Goal: Information Seeking & Learning: Learn about a topic

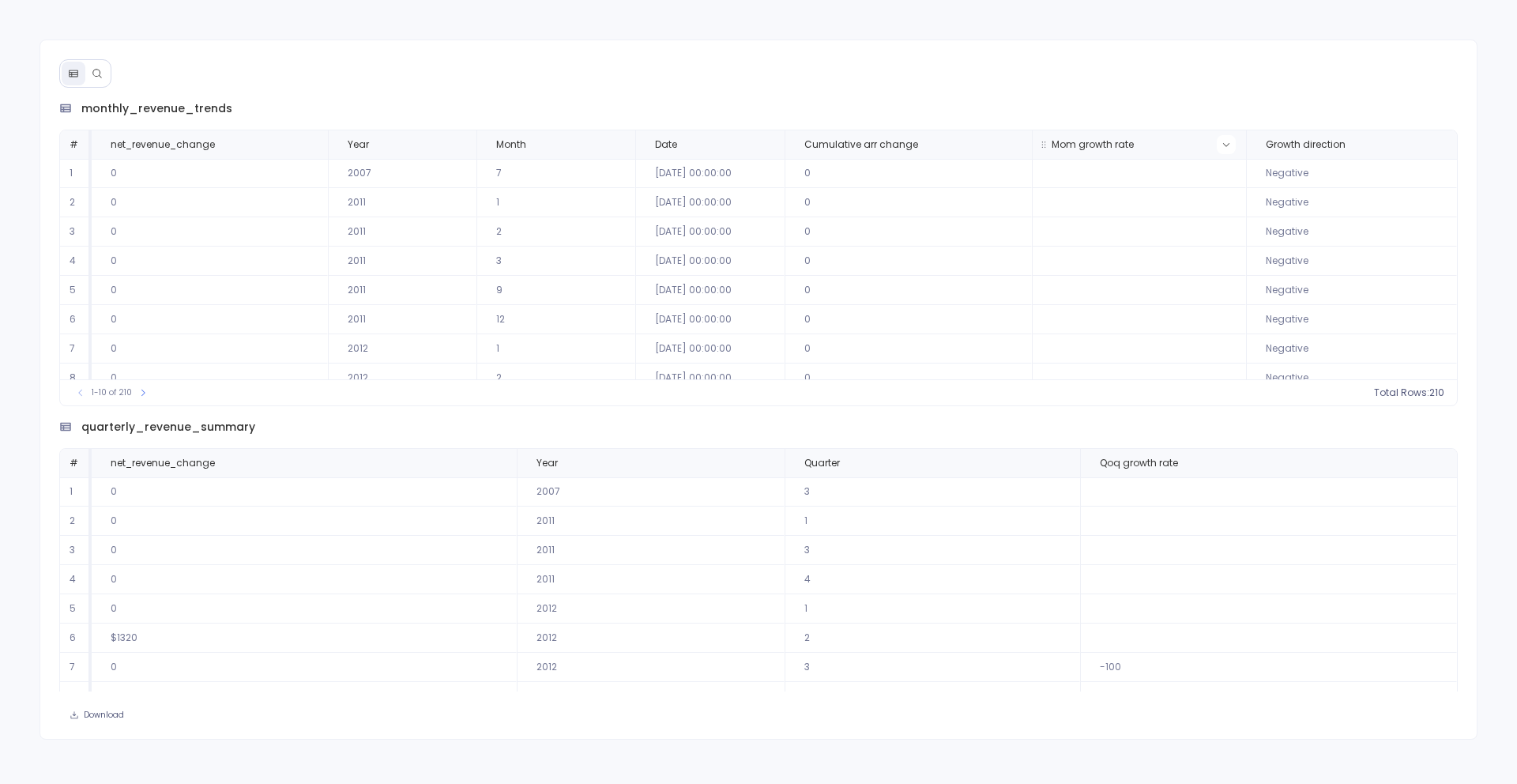
click at [1222, 145] on icon at bounding box center [1227, 144] width 10 height 10
click at [1192, 171] on button "Sort Ascending" at bounding box center [1220, 170] width 157 height 31
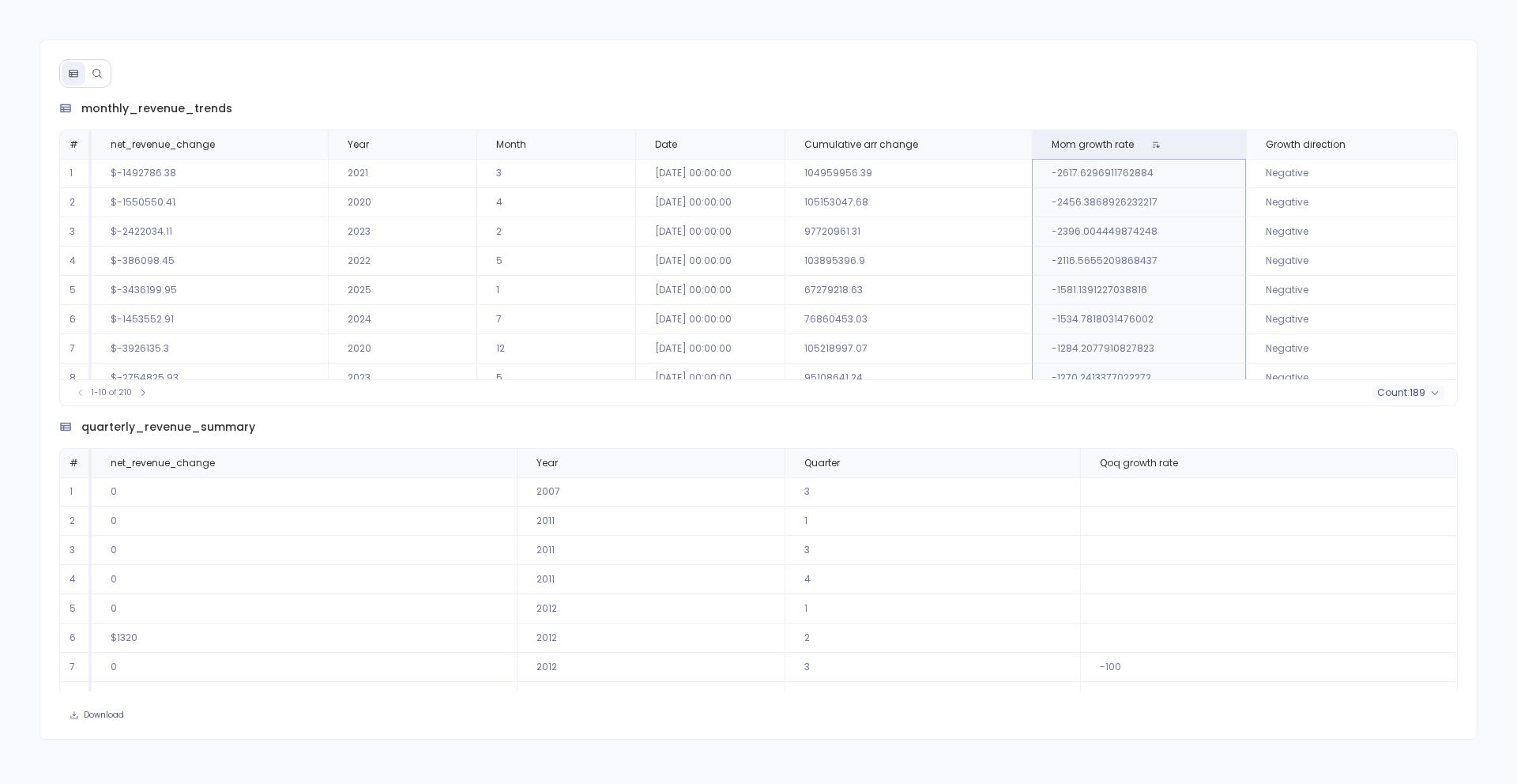
click at [104, 78] on button at bounding box center [97, 73] width 23 height 23
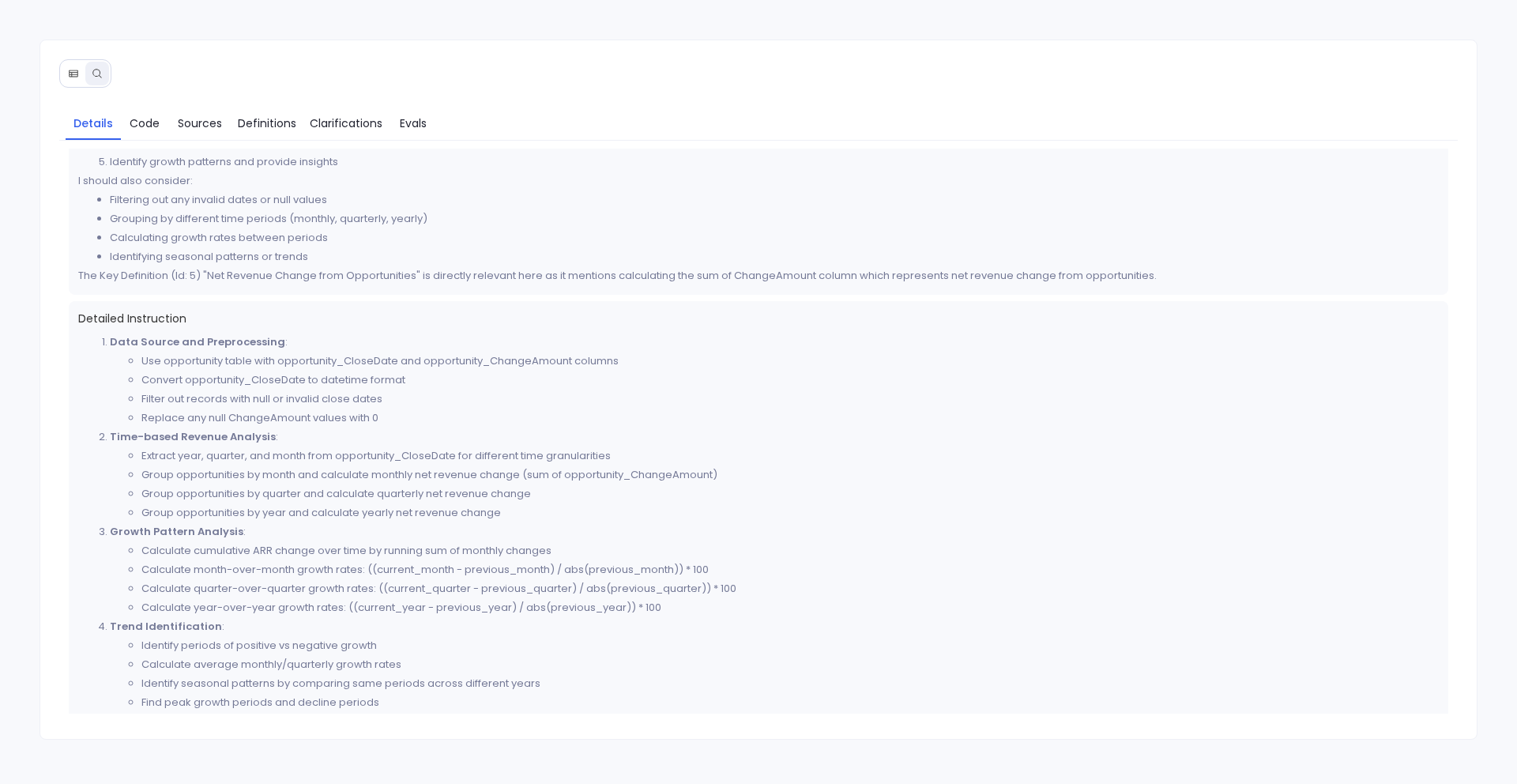
scroll to position [110, 0]
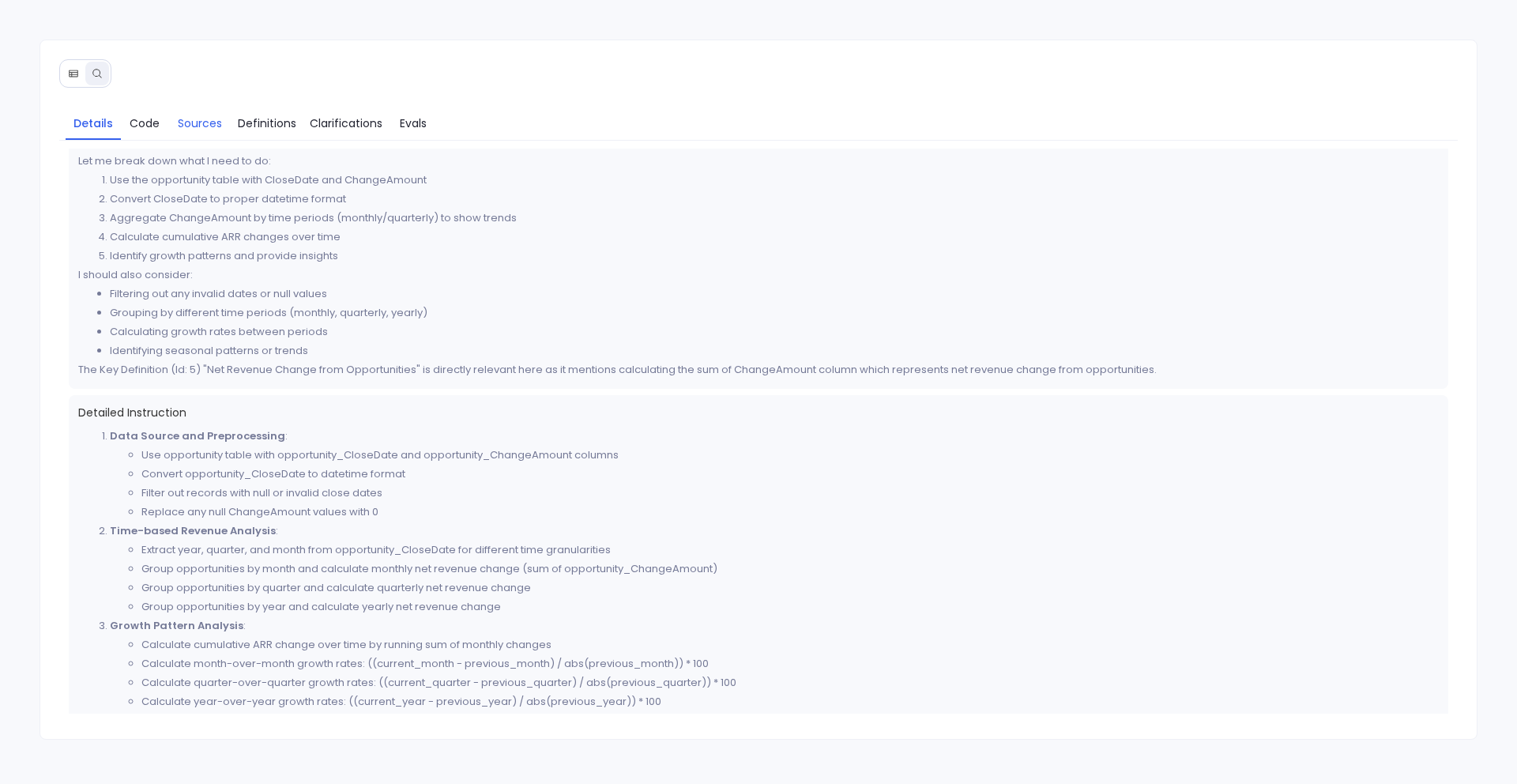
click at [205, 124] on span "Sources" at bounding box center [199, 123] width 44 height 17
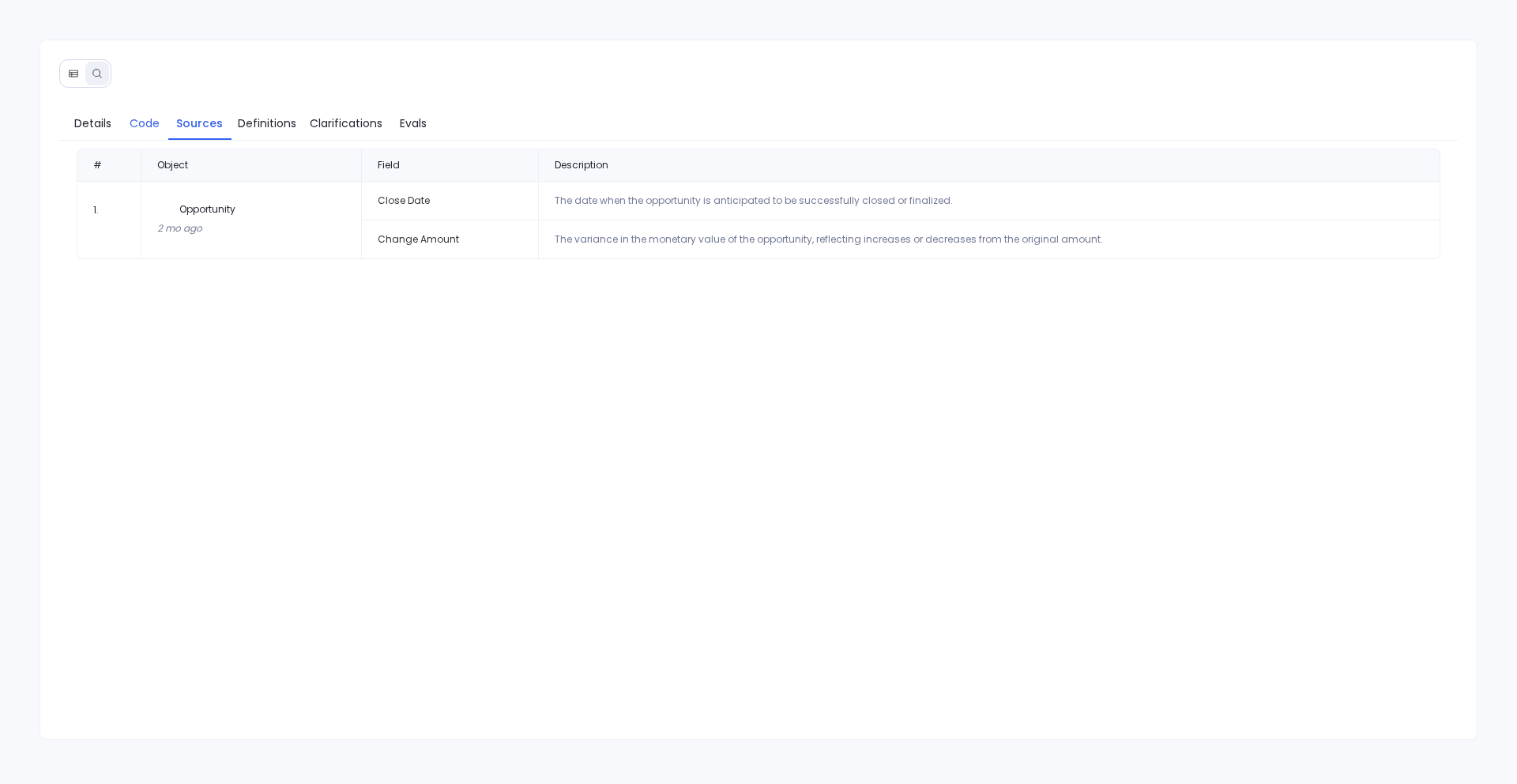
click at [152, 122] on span "Code" at bounding box center [145, 123] width 30 height 17
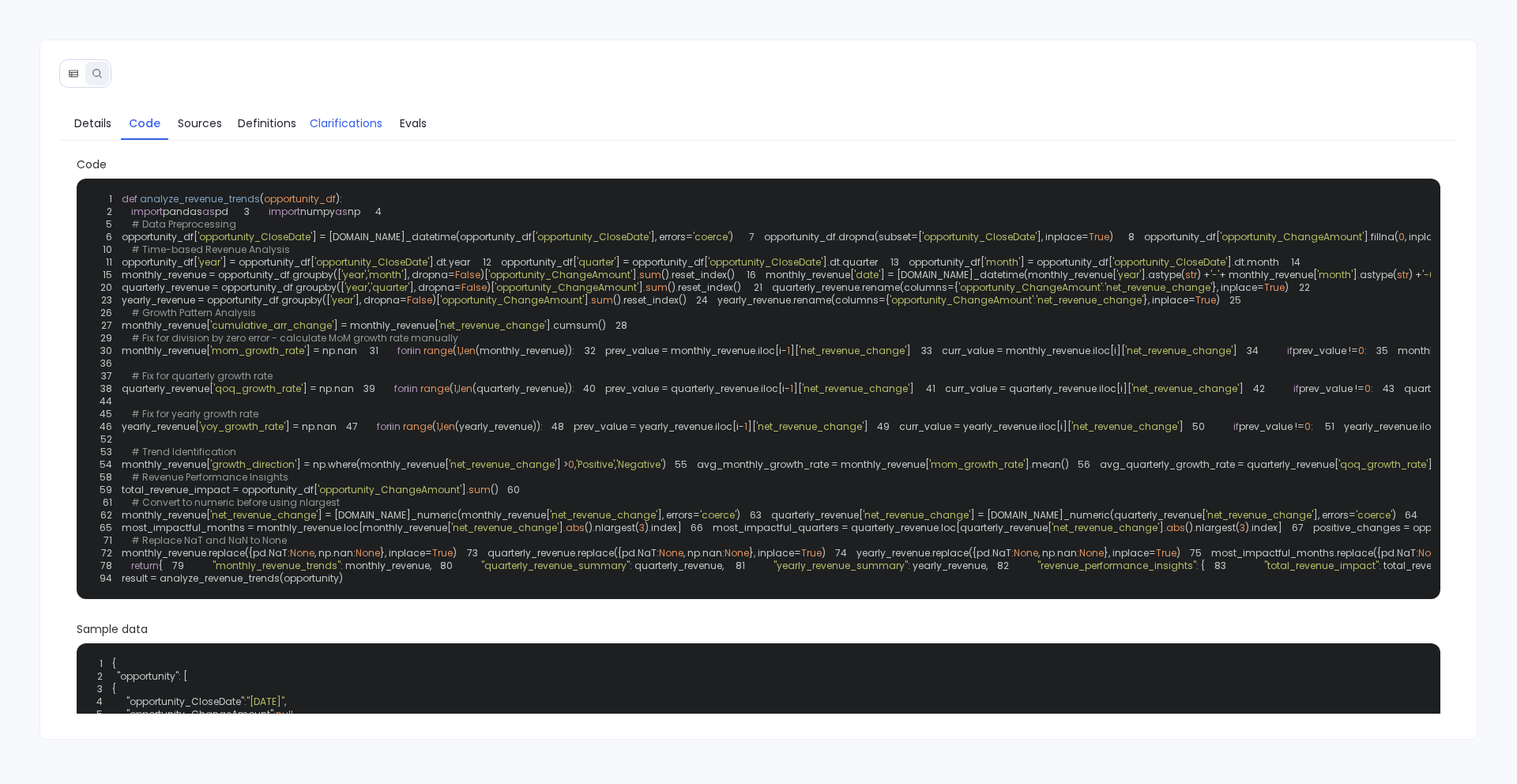
click at [366, 131] on span "Clarifications" at bounding box center [346, 123] width 73 height 17
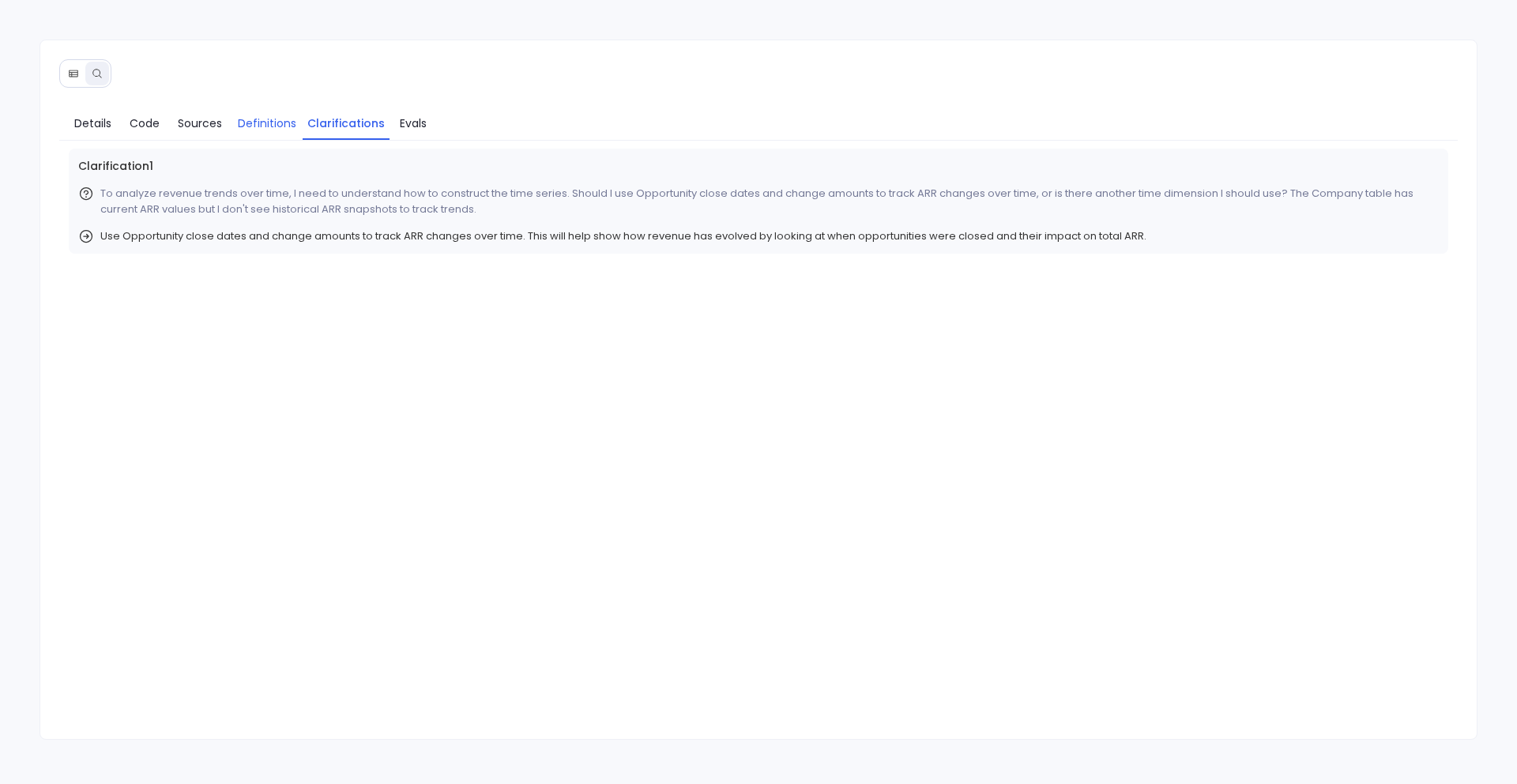
click at [273, 127] on span "Definitions" at bounding box center [266, 123] width 58 height 17
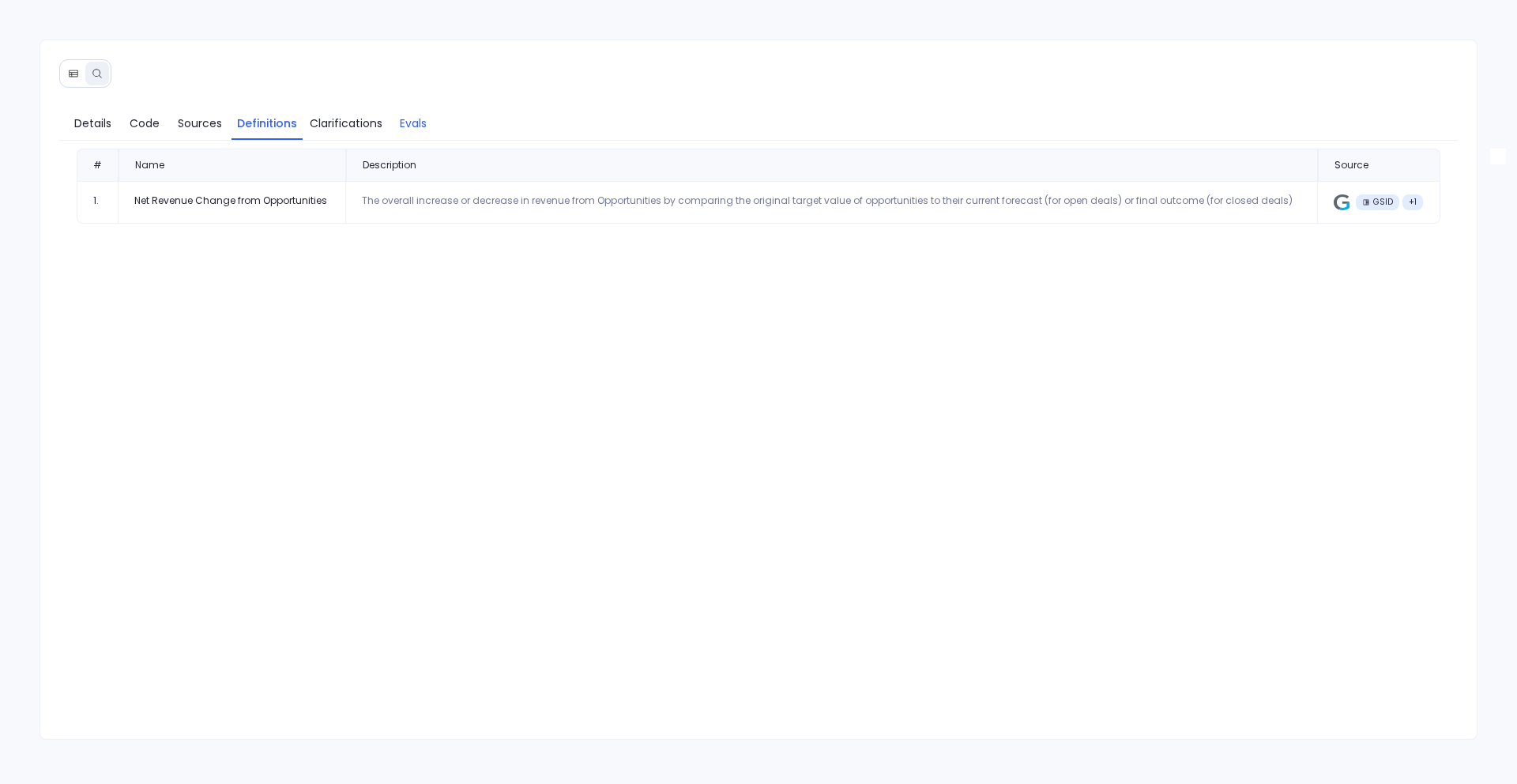
click at [425, 135] on link "Evals" at bounding box center [413, 123] width 47 height 33
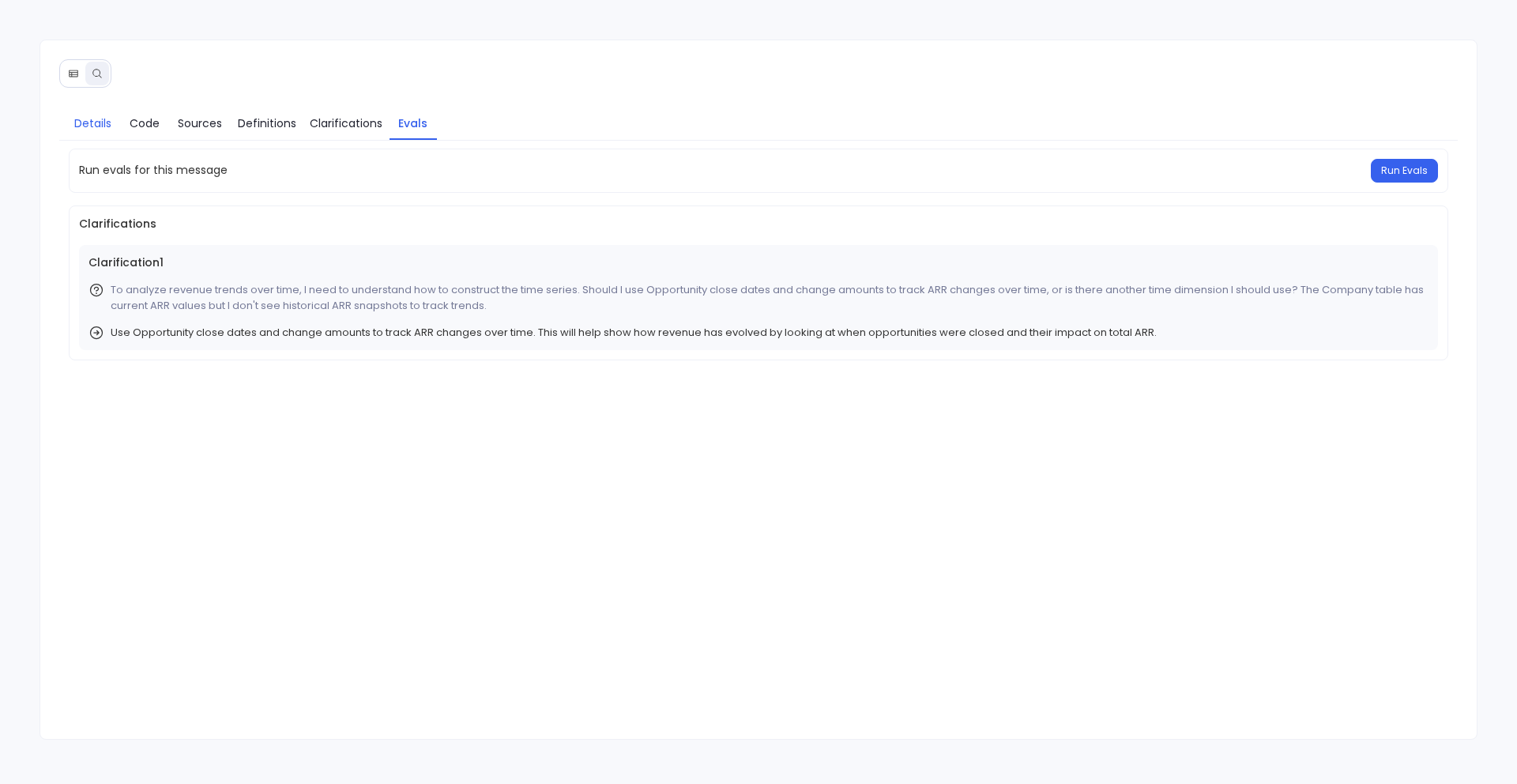
click at [87, 117] on span "Details" at bounding box center [92, 123] width 37 height 17
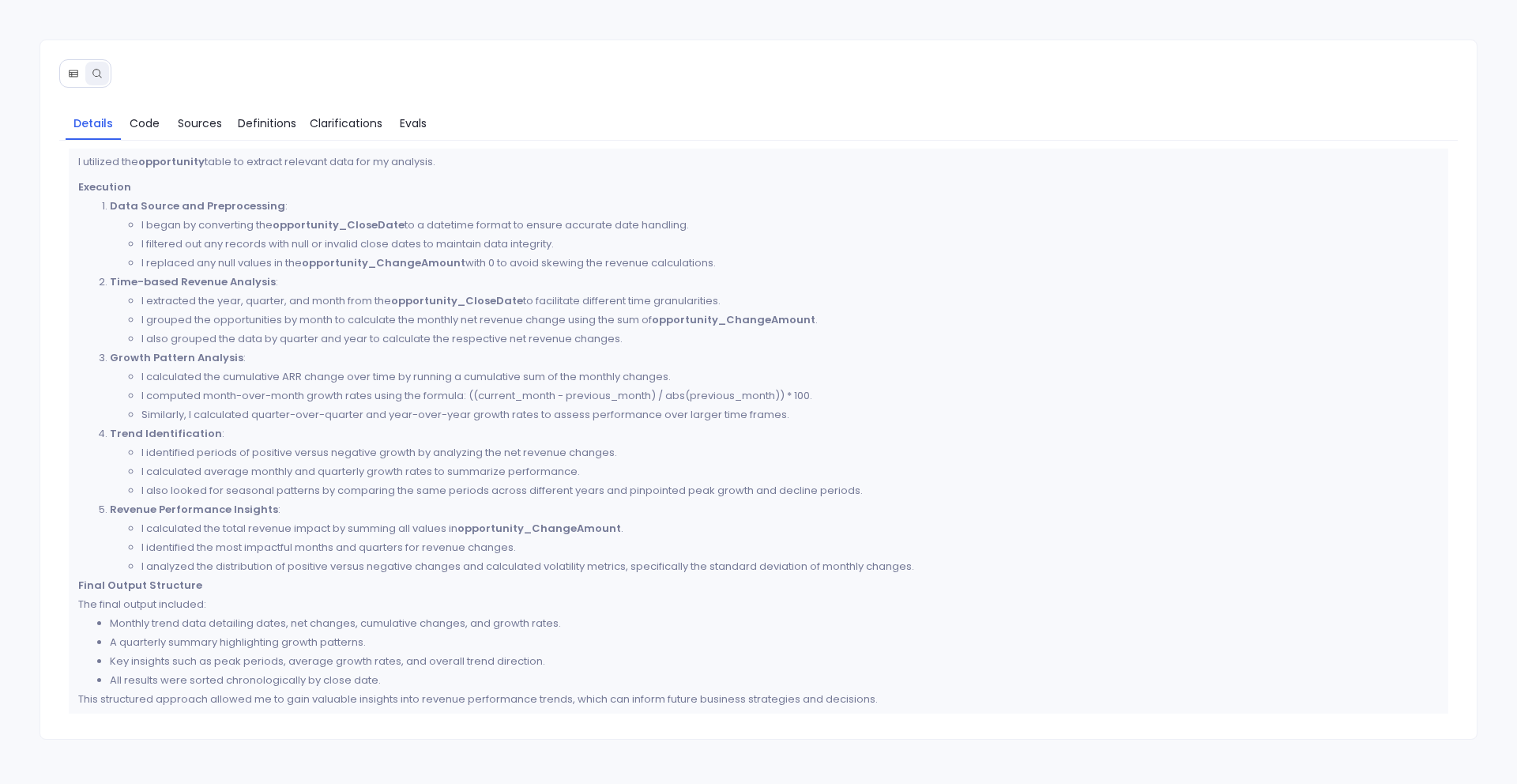
scroll to position [1049, 0]
click at [73, 70] on icon at bounding box center [73, 73] width 11 height 11
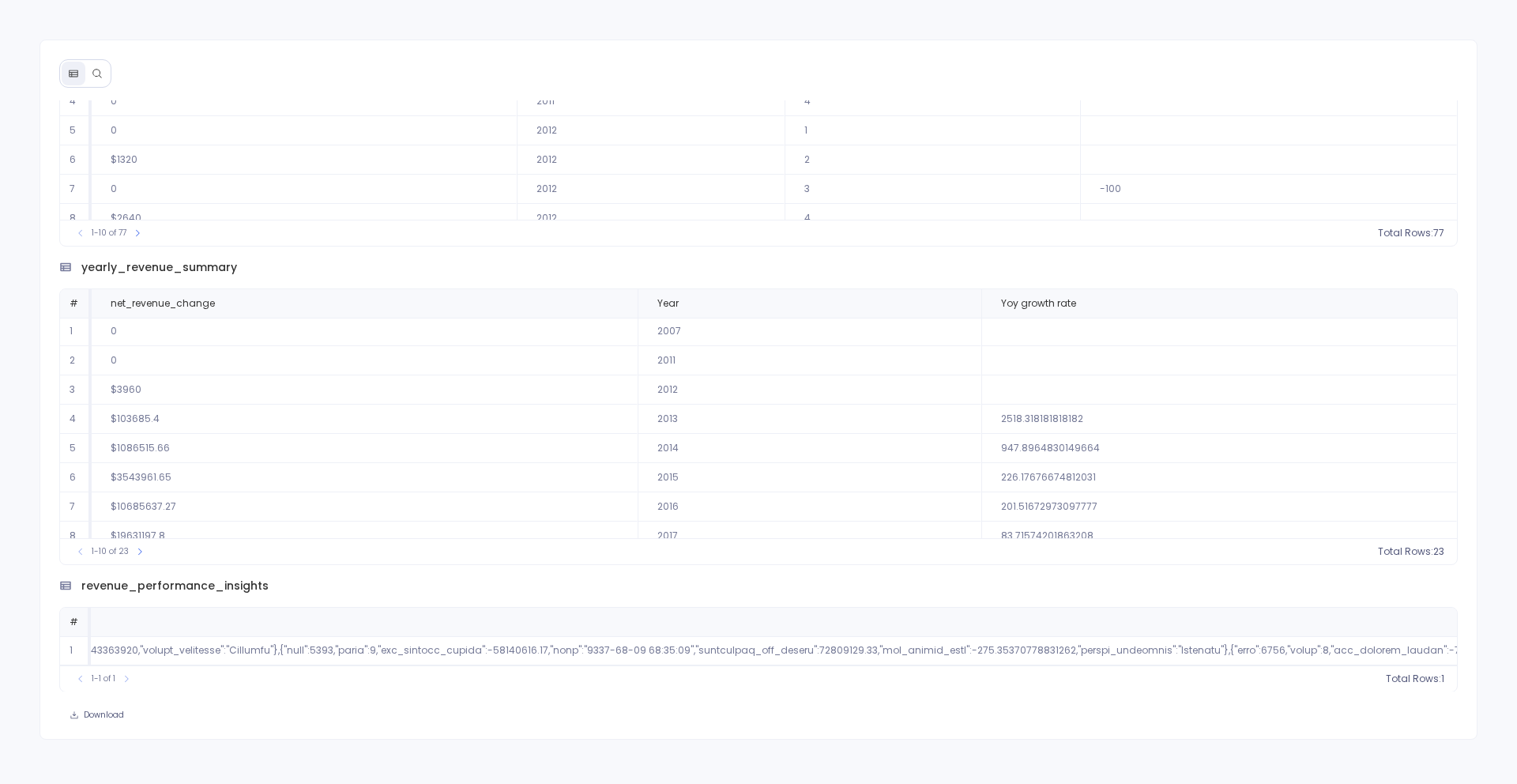
scroll to position [0, 0]
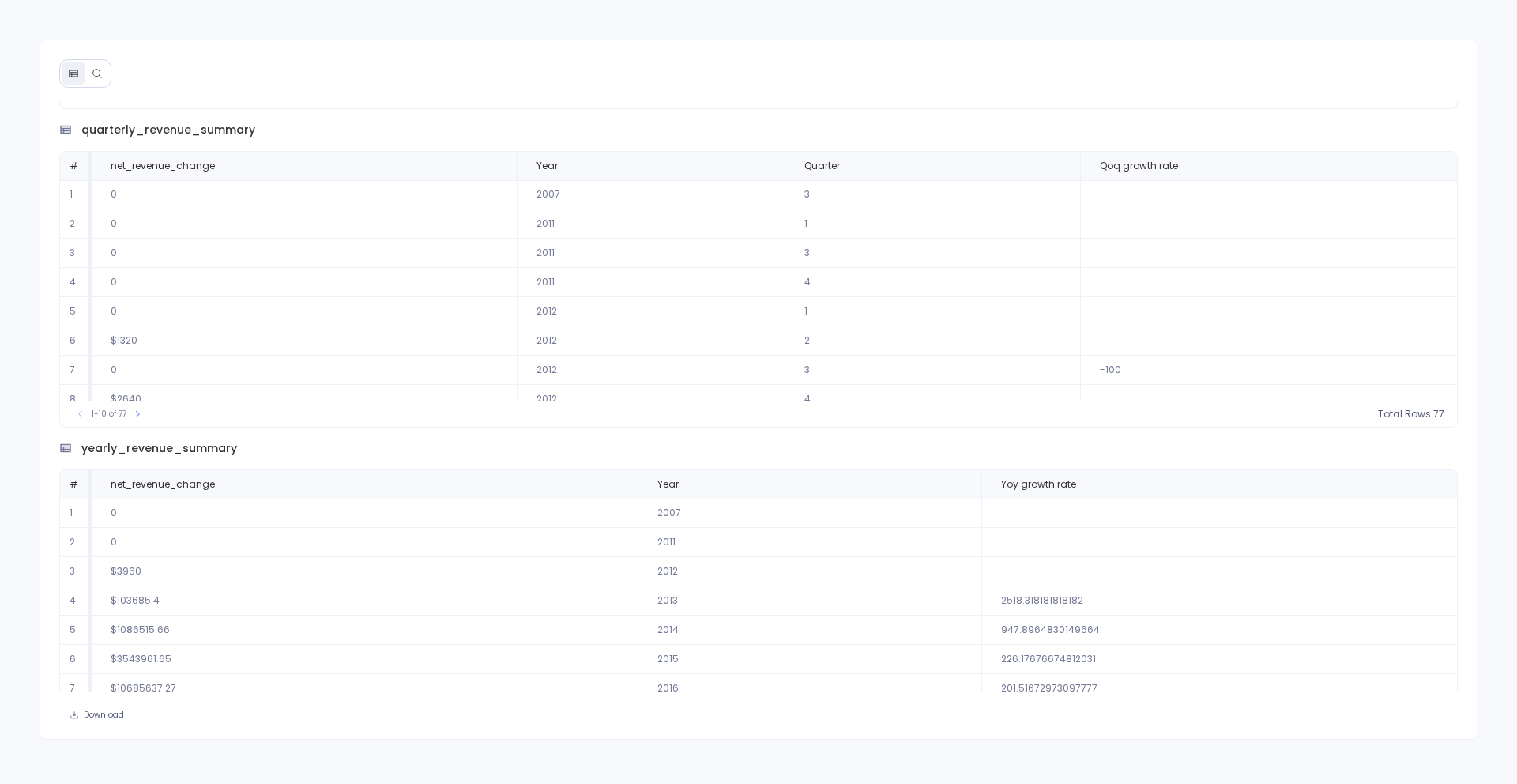
scroll to position [308, 0]
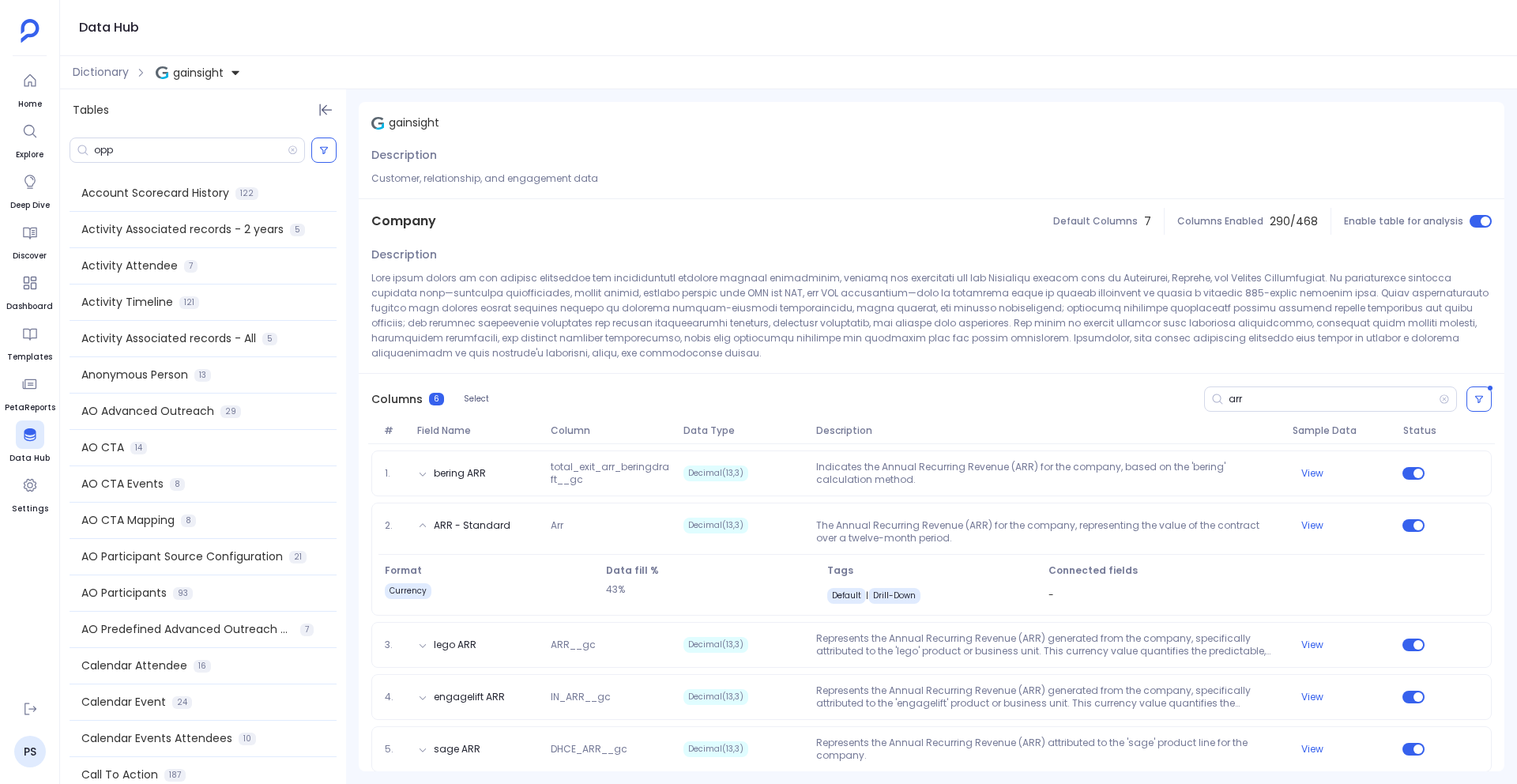
scroll to position [372, 0]
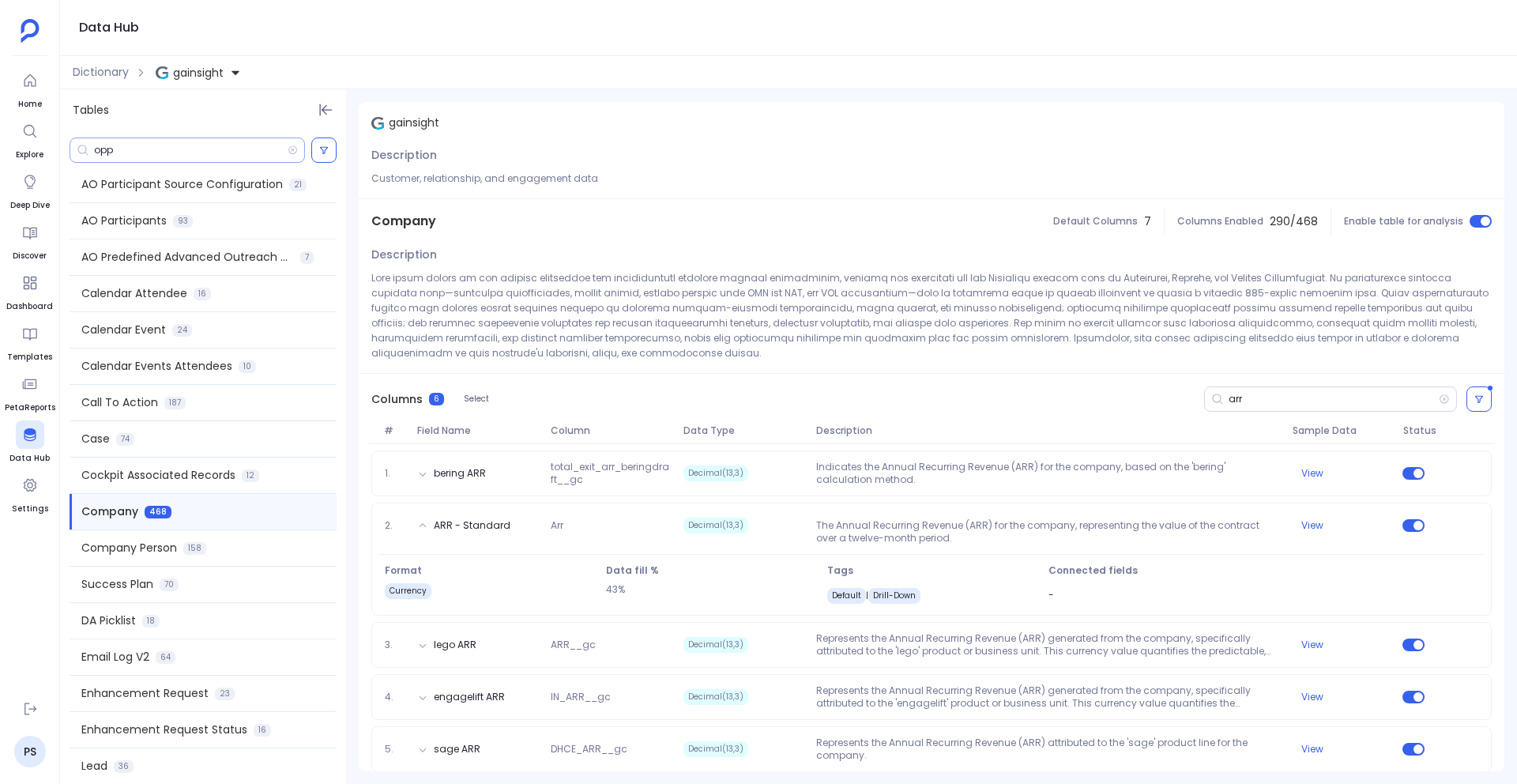
click at [137, 160] on div "opp" at bounding box center [187, 150] width 236 height 25
click at [128, 146] on input "opp" at bounding box center [191, 151] width 194 height 13
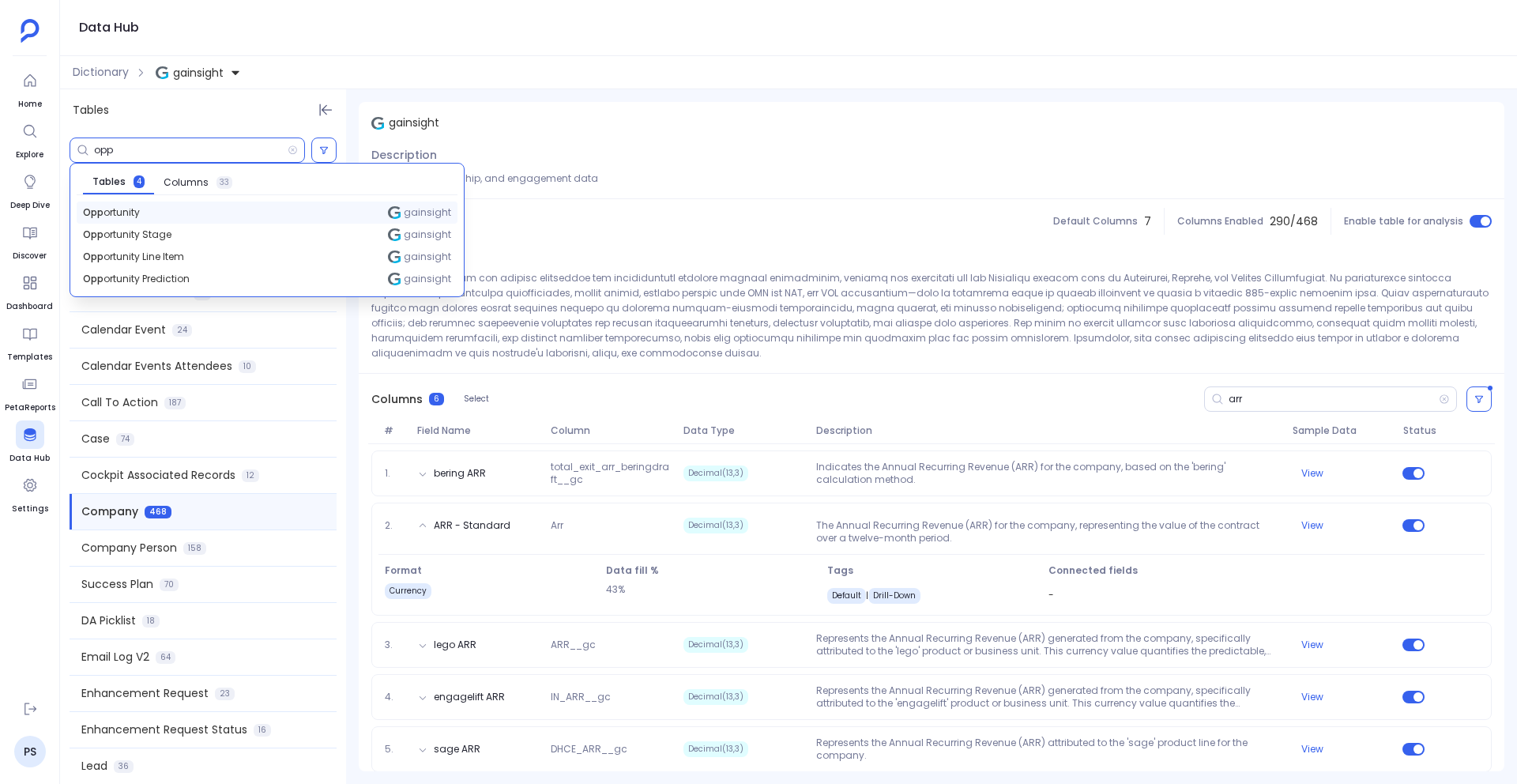
click at [132, 214] on span "Opp ortunity" at bounding box center [112, 212] width 57 height 13
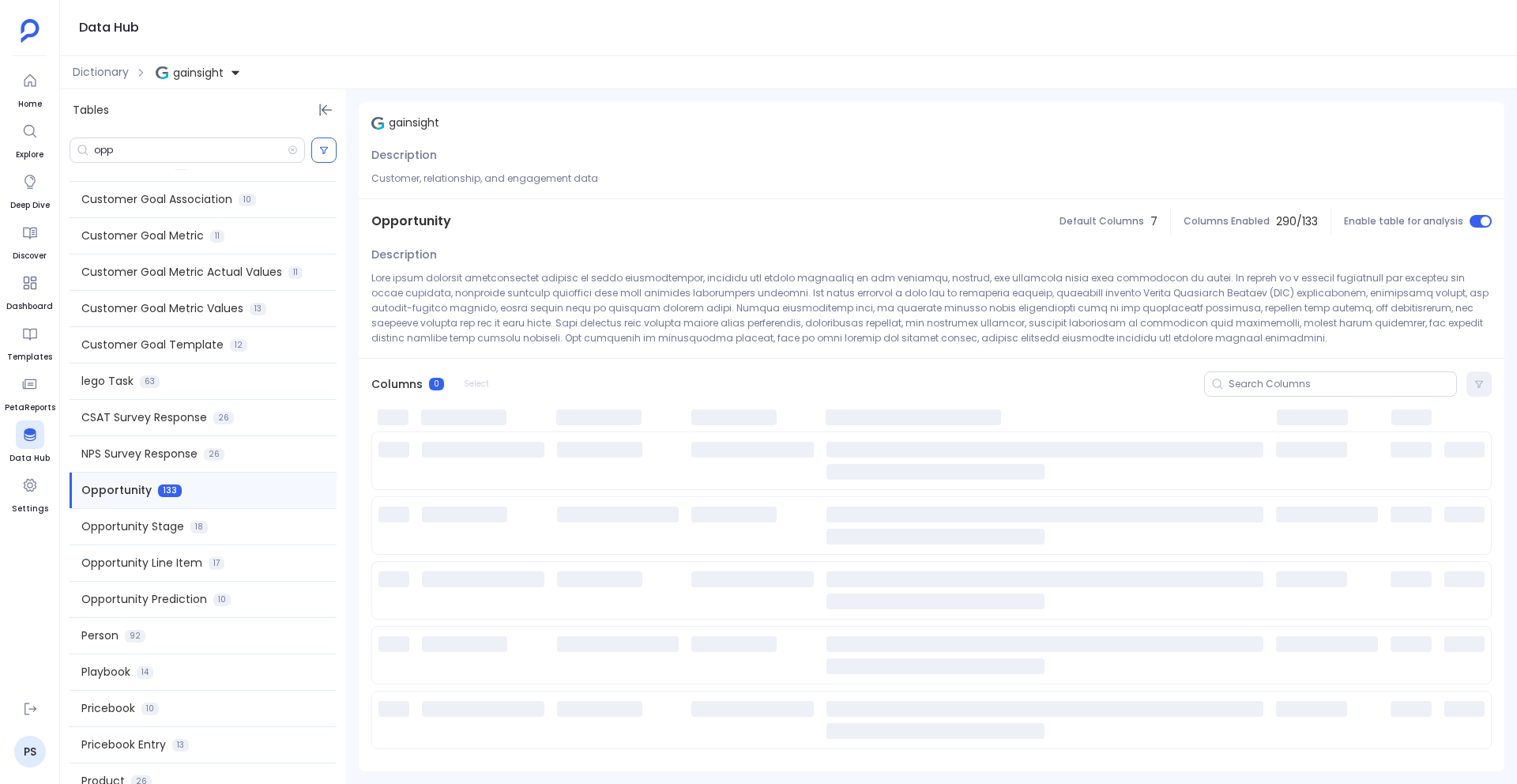
scroll to position [1061, 0]
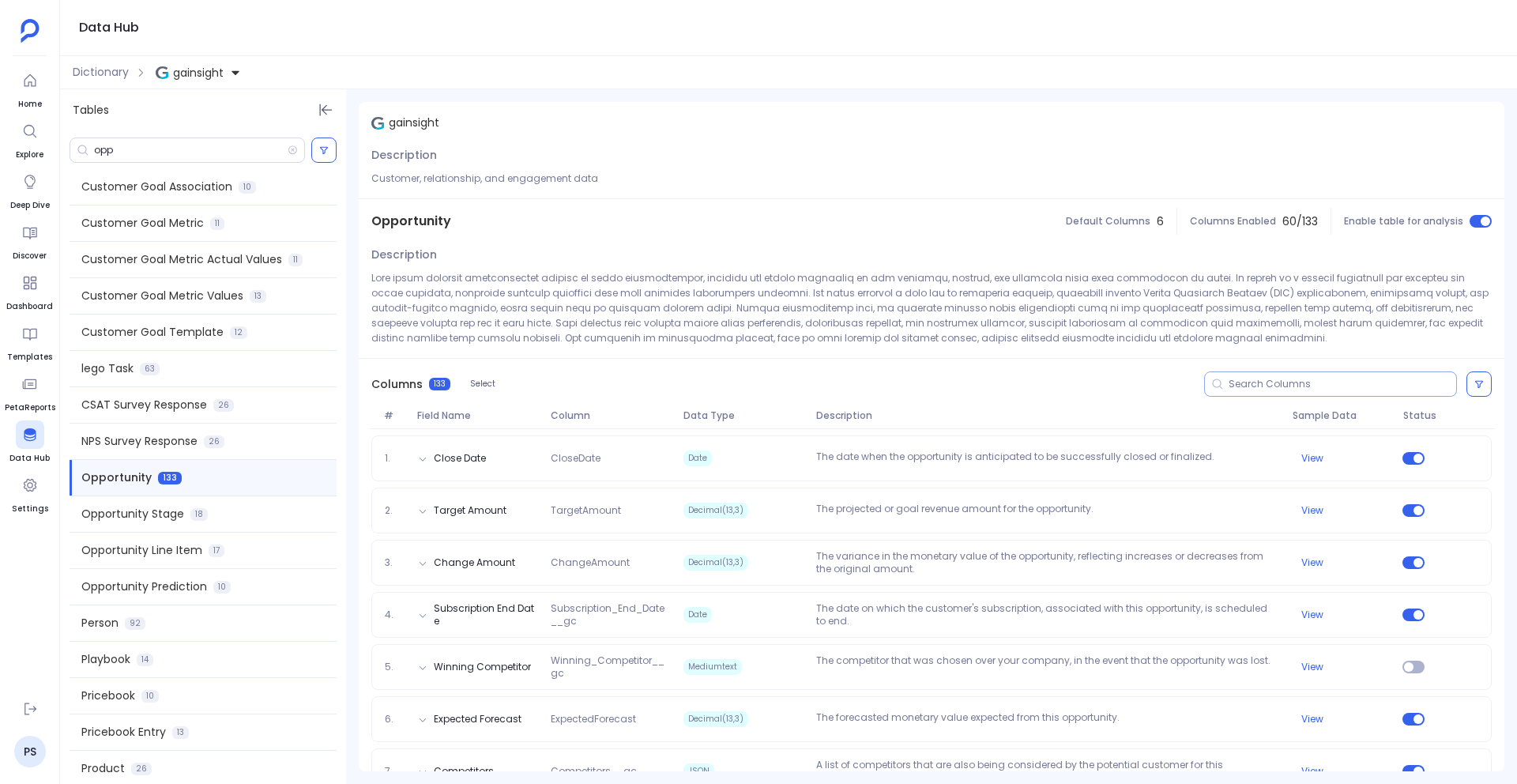
click at [1246, 380] on input at bounding box center [1342, 384] width 228 height 13
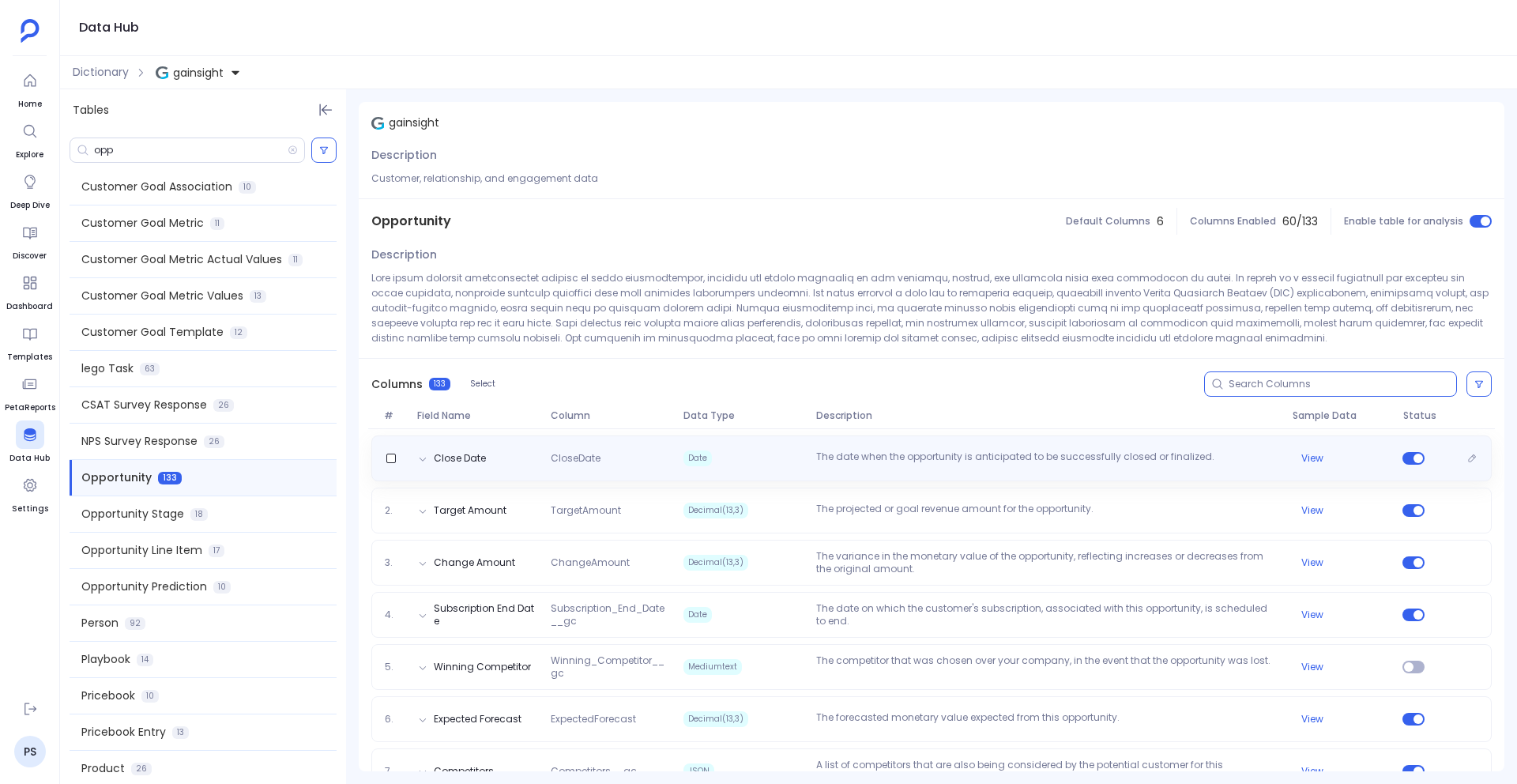
click at [754, 470] on div "Close Date CloseDate Date The date when the opportunity is anticipated to be su…" at bounding box center [932, 458] width 1121 height 46
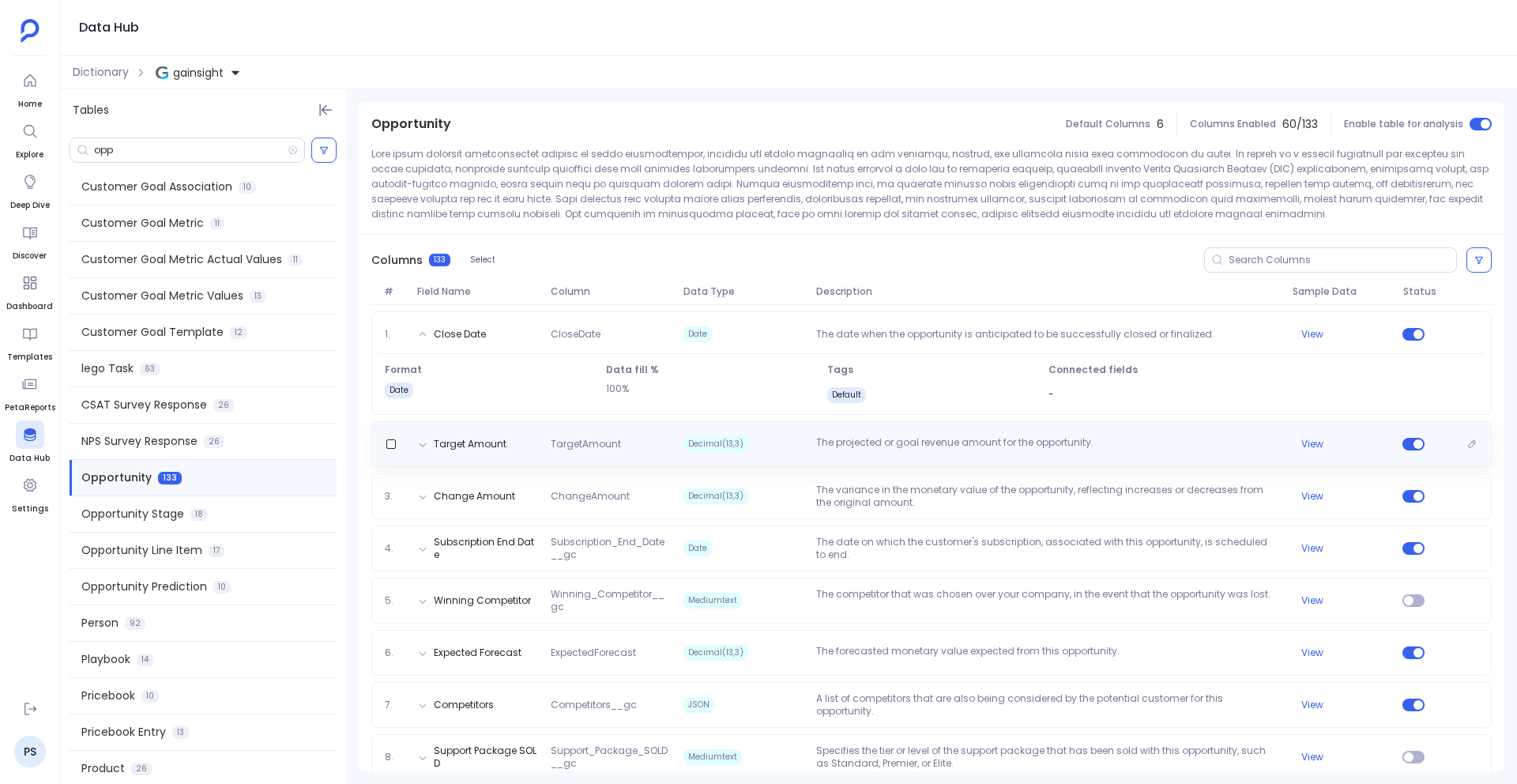
scroll to position [124, 0]
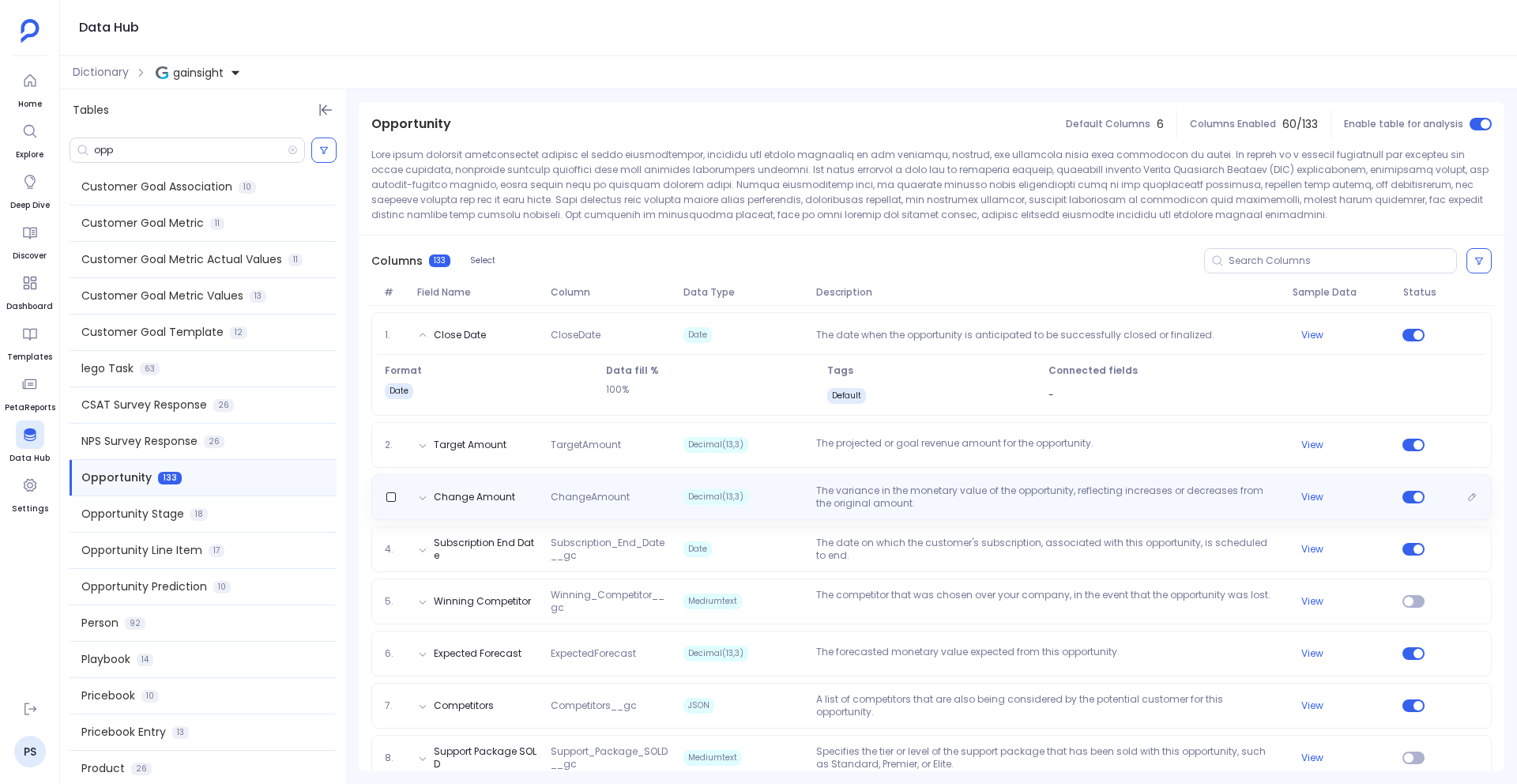
click at [684, 495] on span "Decimal(13,3)" at bounding box center [716, 497] width 65 height 16
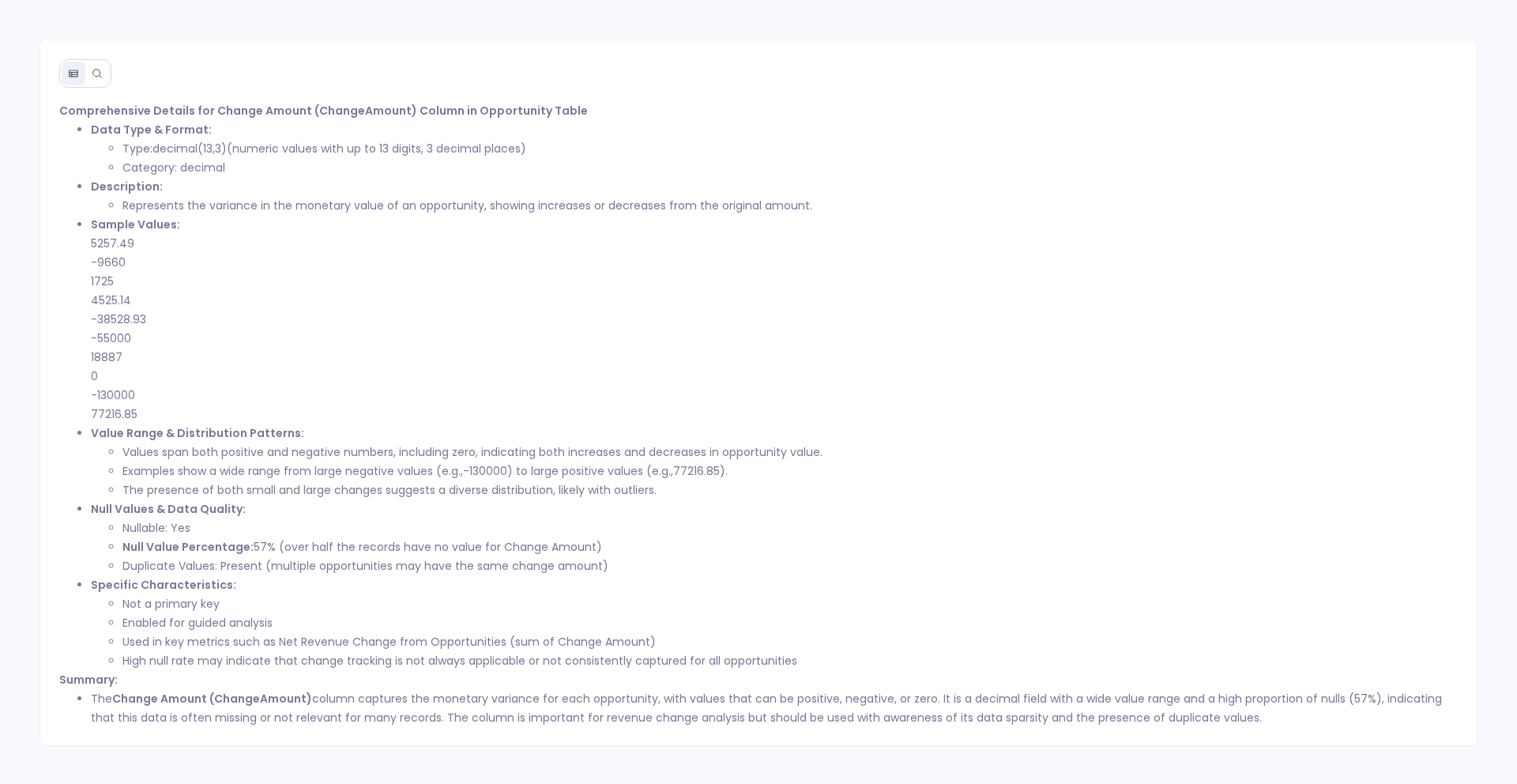
scroll to position [2, 0]
drag, startPoint x: 116, startPoint y: 462, endPoint x: 393, endPoint y: 462, distance: 277.0
click at [166, 462] on ul "Values span both positive and negative numbers, including zero, indicating both…" at bounding box center [774, 470] width 1368 height 57
click at [665, 663] on li "High null rate may indicate that change tracking is not always applicable or no…" at bounding box center [790, 659] width 1336 height 19
click at [107, 68] on button at bounding box center [97, 72] width 23 height 23
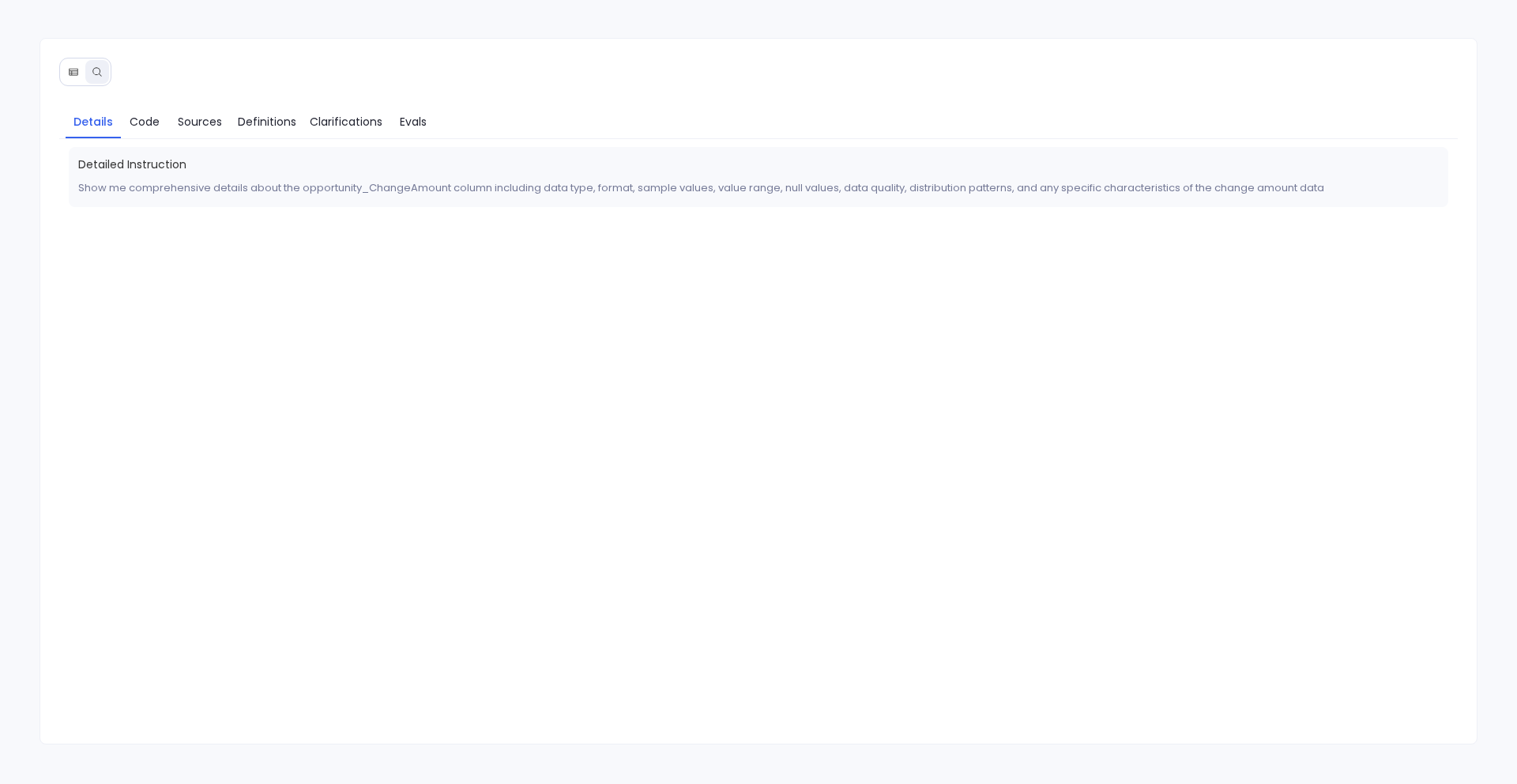
click at [73, 76] on icon at bounding box center [73, 72] width 11 height 11
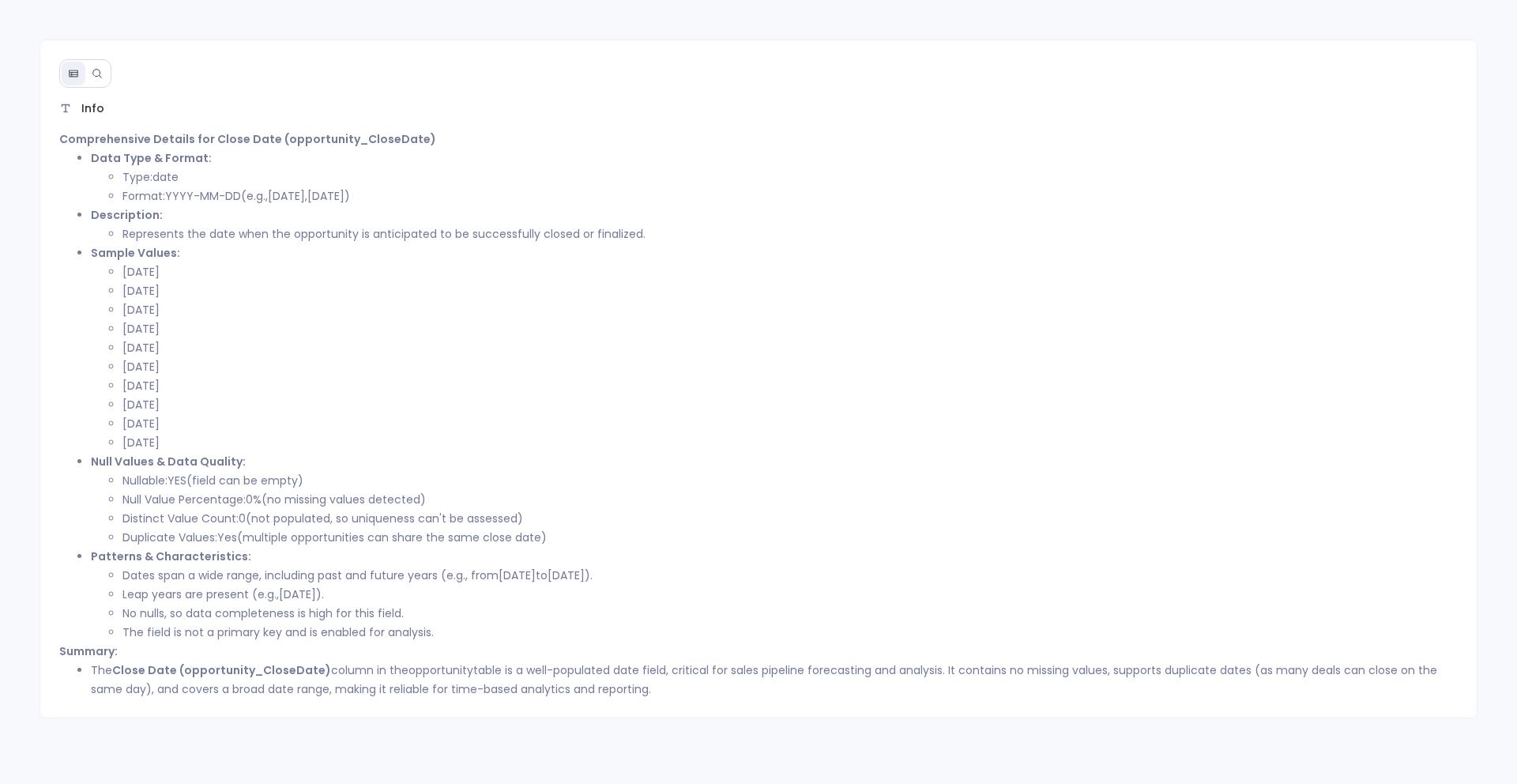
click at [890, 75] on div "Info Comprehensive Details for Close Date (opportunity_CloseDate) Data Type & F…" at bounding box center [759, 379] width 1439 height 679
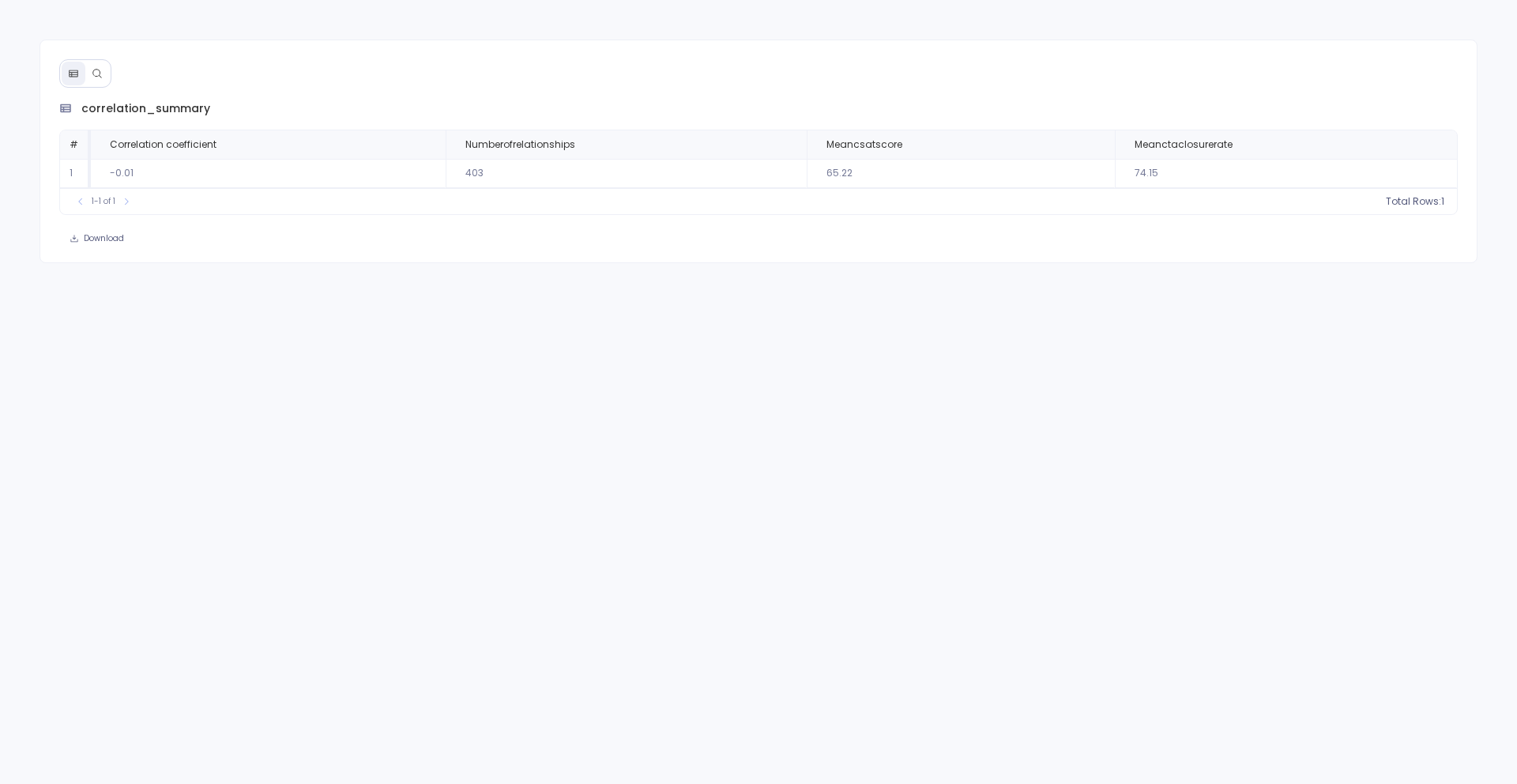
click at [92, 78] on icon at bounding box center [97, 73] width 11 height 11
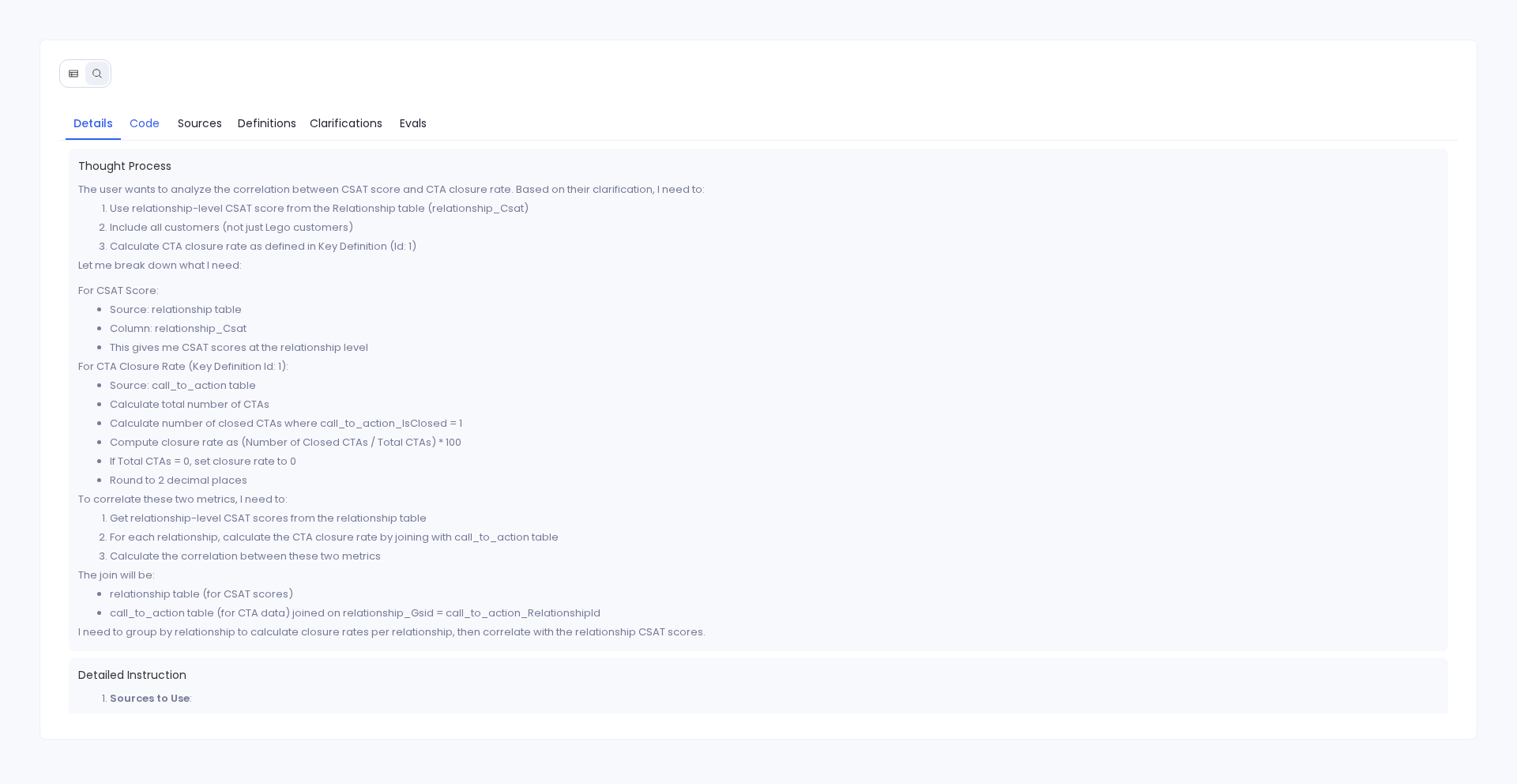
click at [153, 132] on link "Code" at bounding box center [144, 123] width 47 height 33
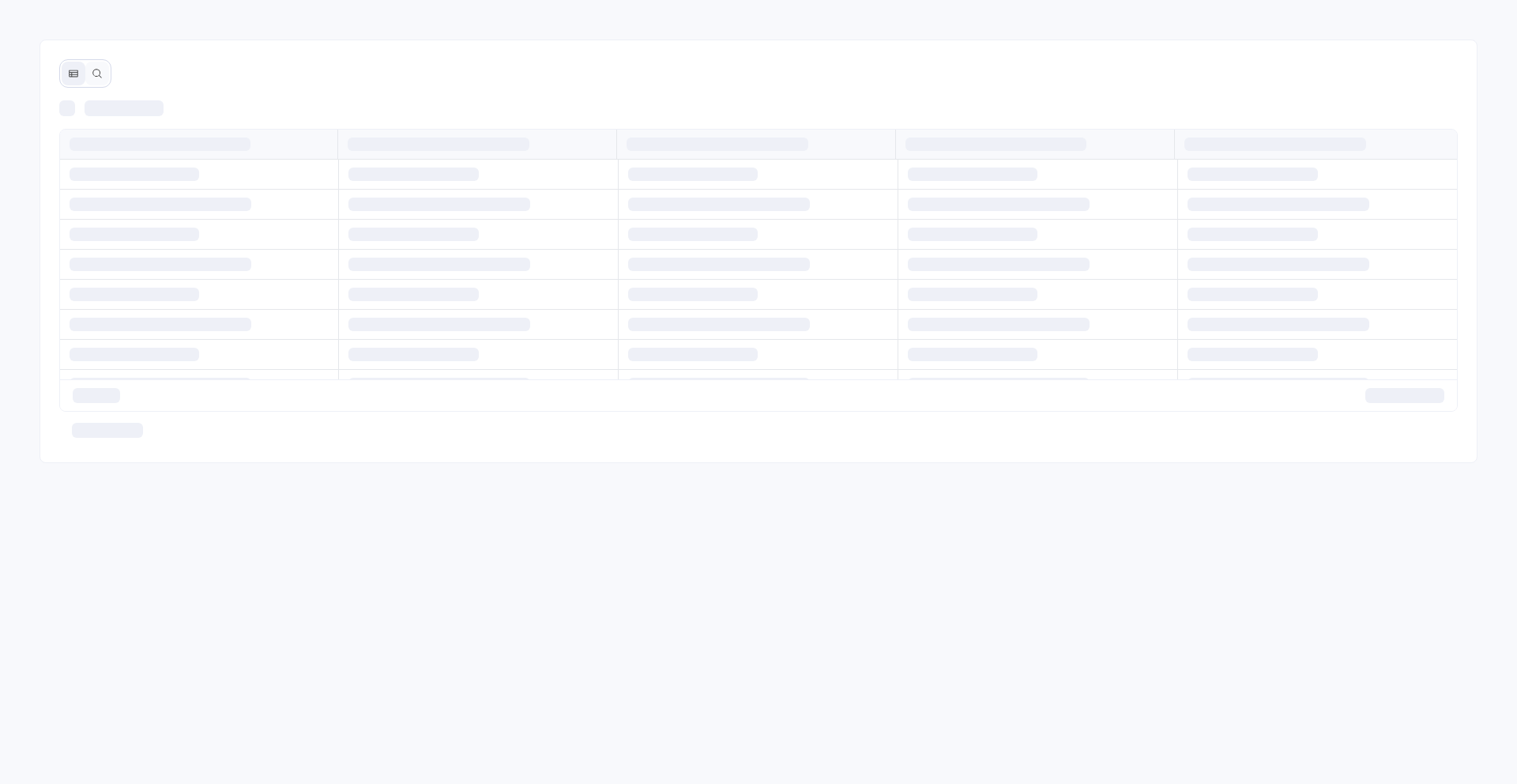
click at [94, 79] on button at bounding box center [97, 73] width 23 height 23
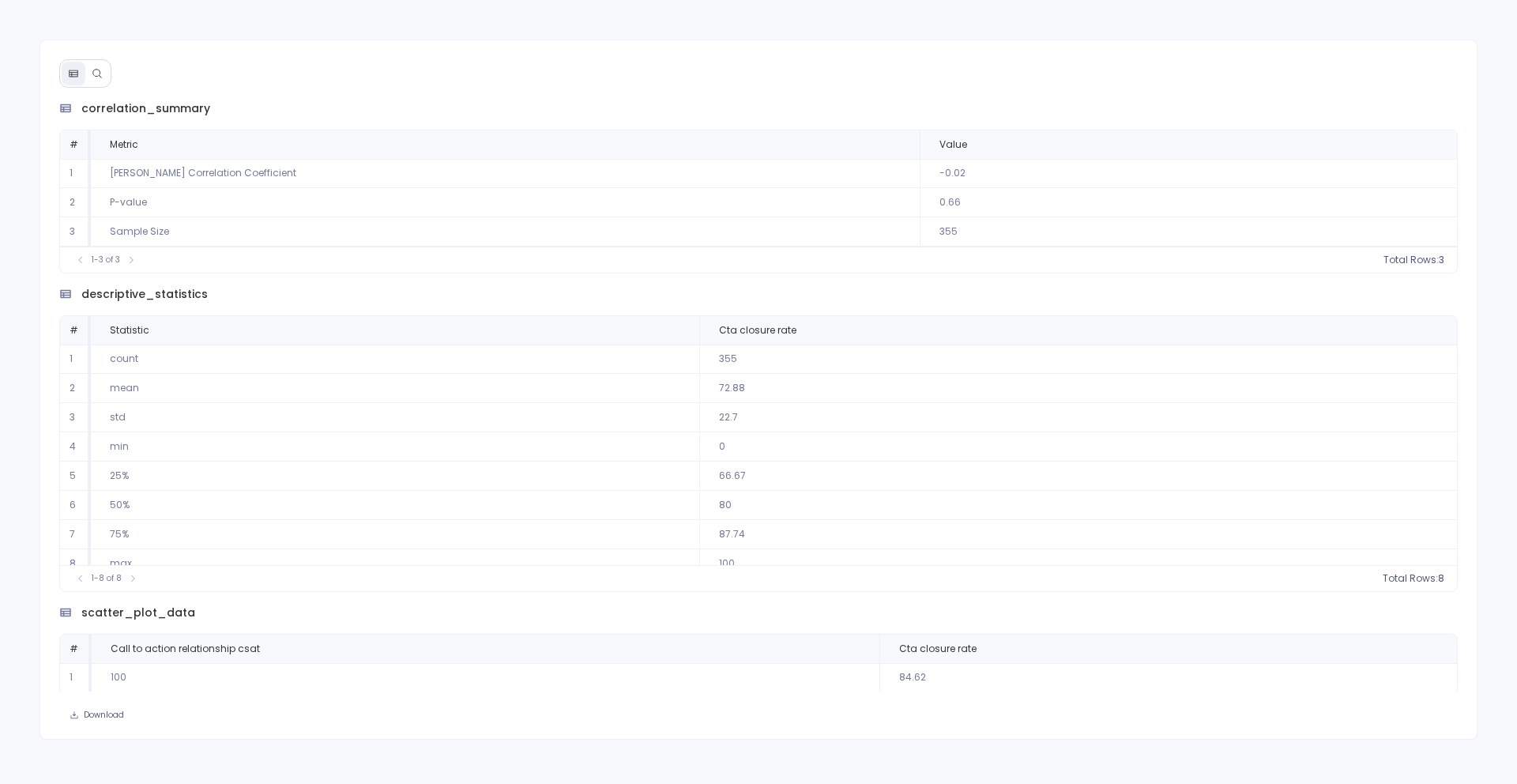
click at [96, 79] on button at bounding box center [97, 73] width 23 height 23
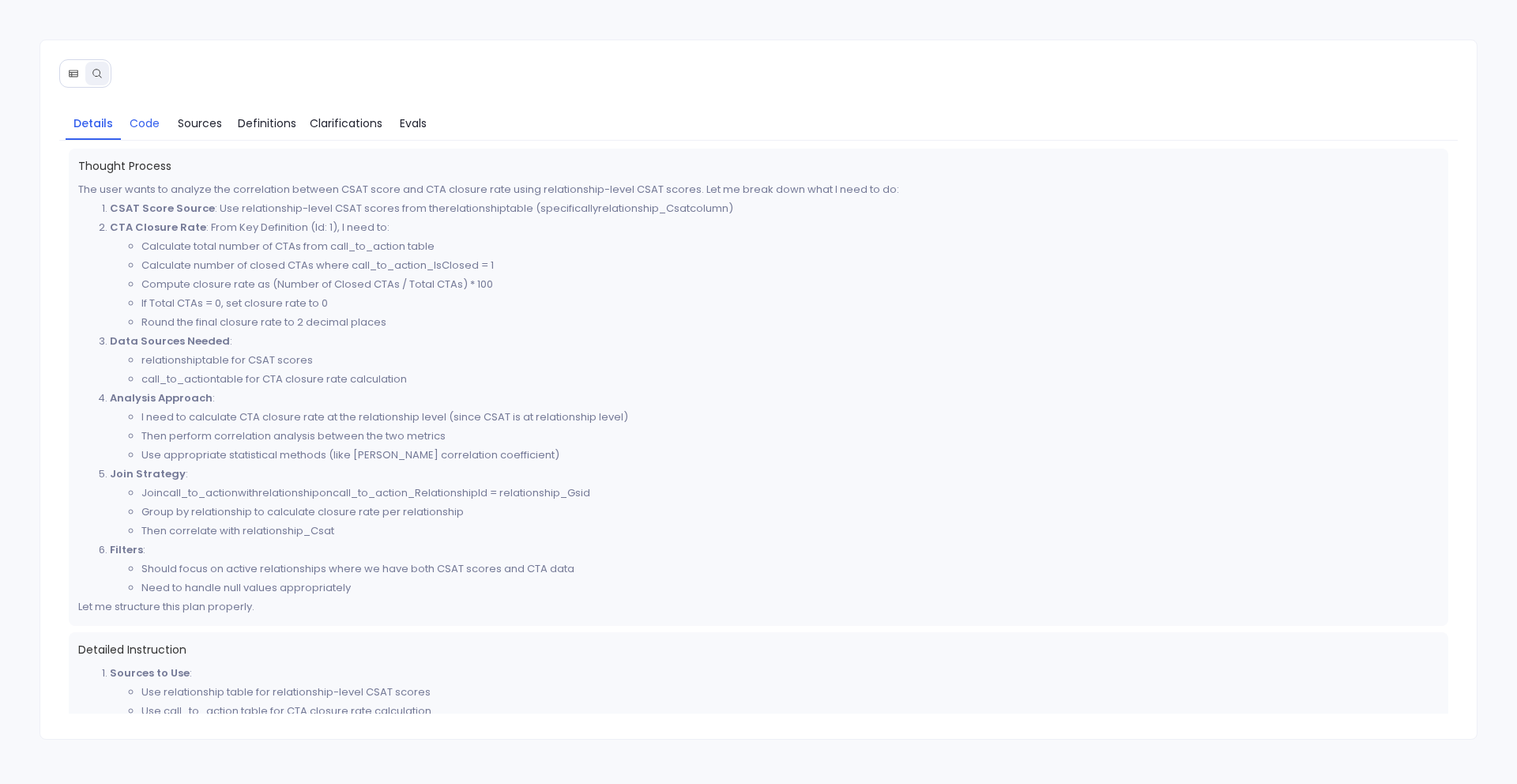
click at [142, 119] on span "Code" at bounding box center [145, 123] width 30 height 17
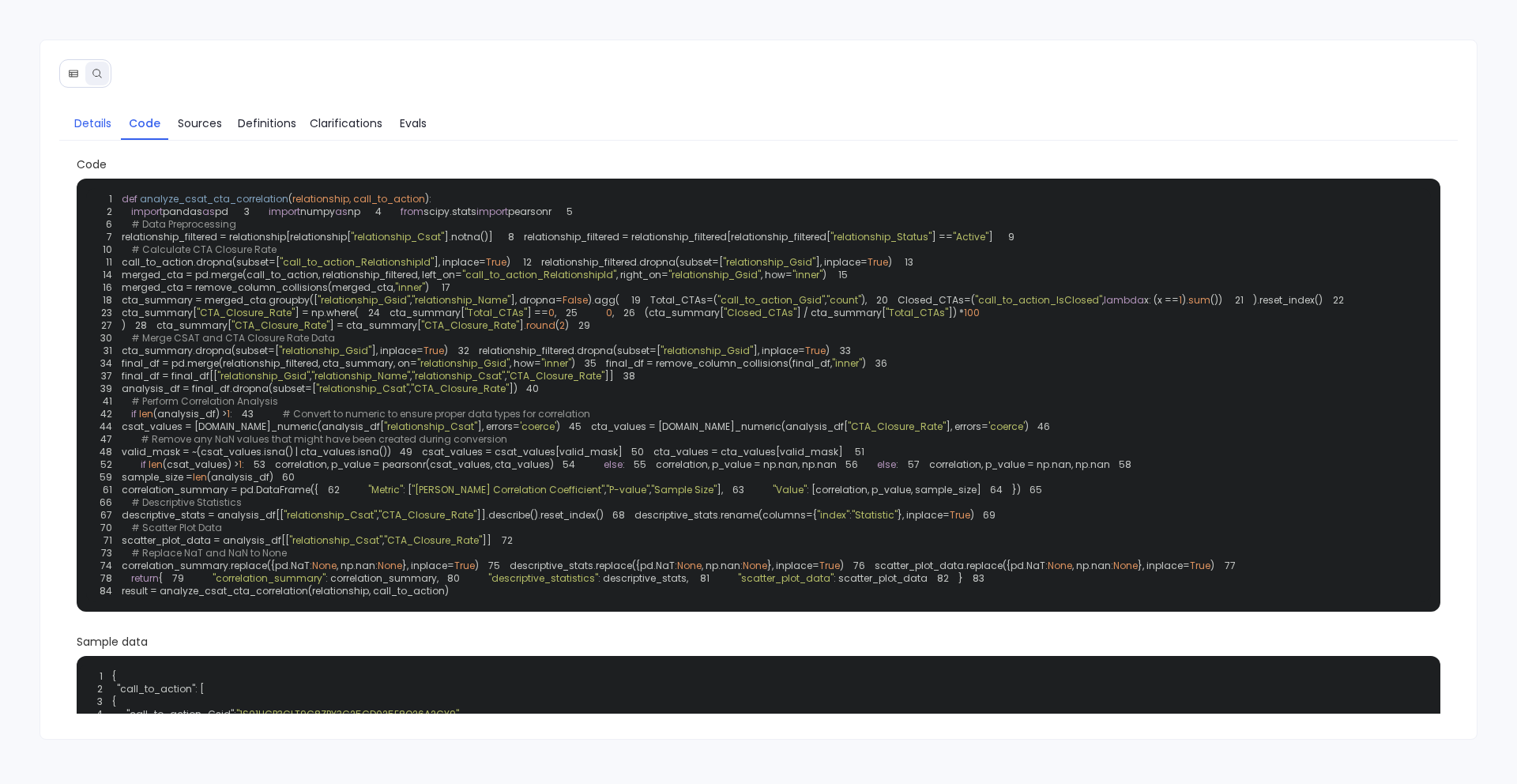
click at [85, 132] on link "Details" at bounding box center [93, 123] width 56 height 33
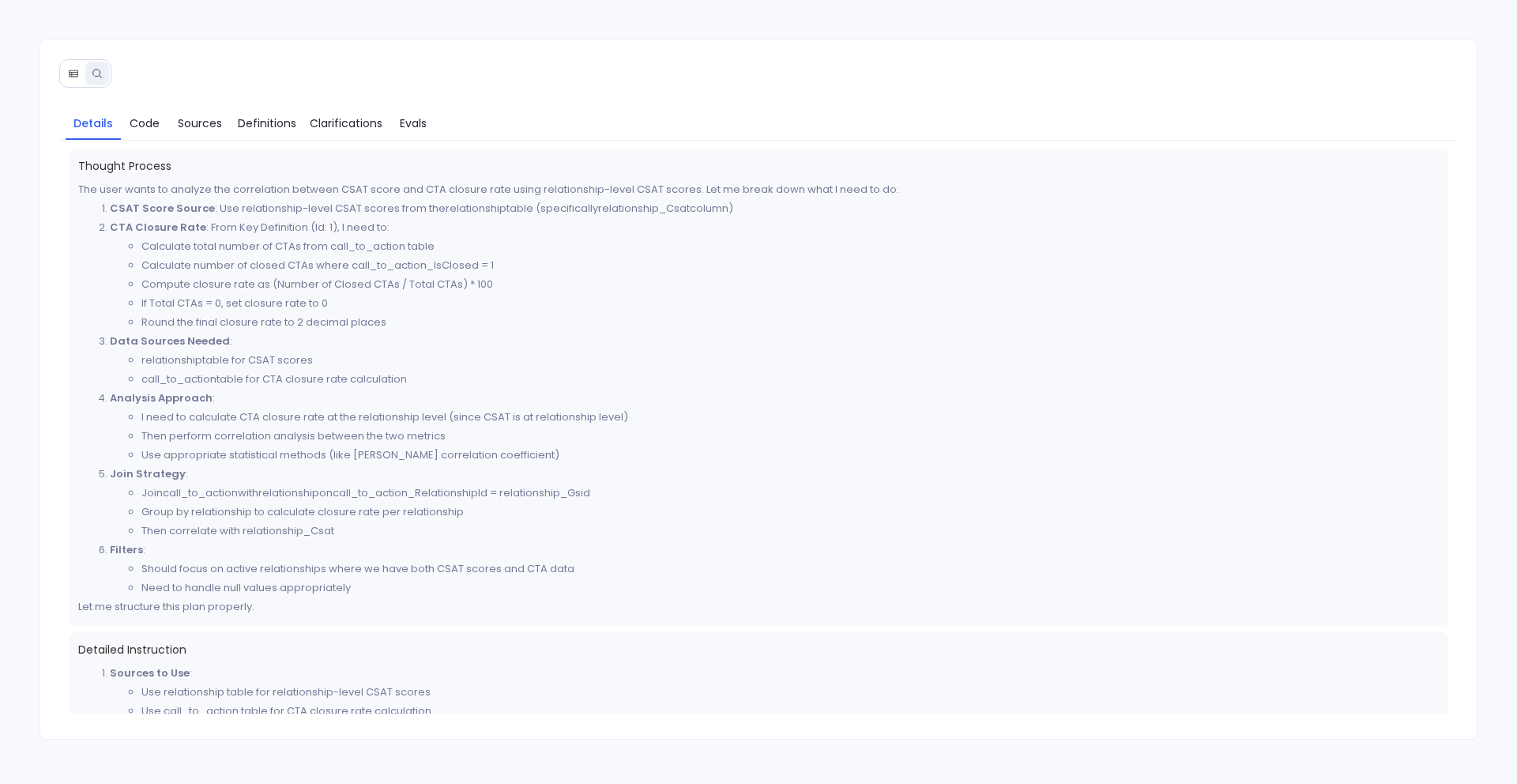
click at [71, 71] on icon at bounding box center [73, 73] width 11 height 11
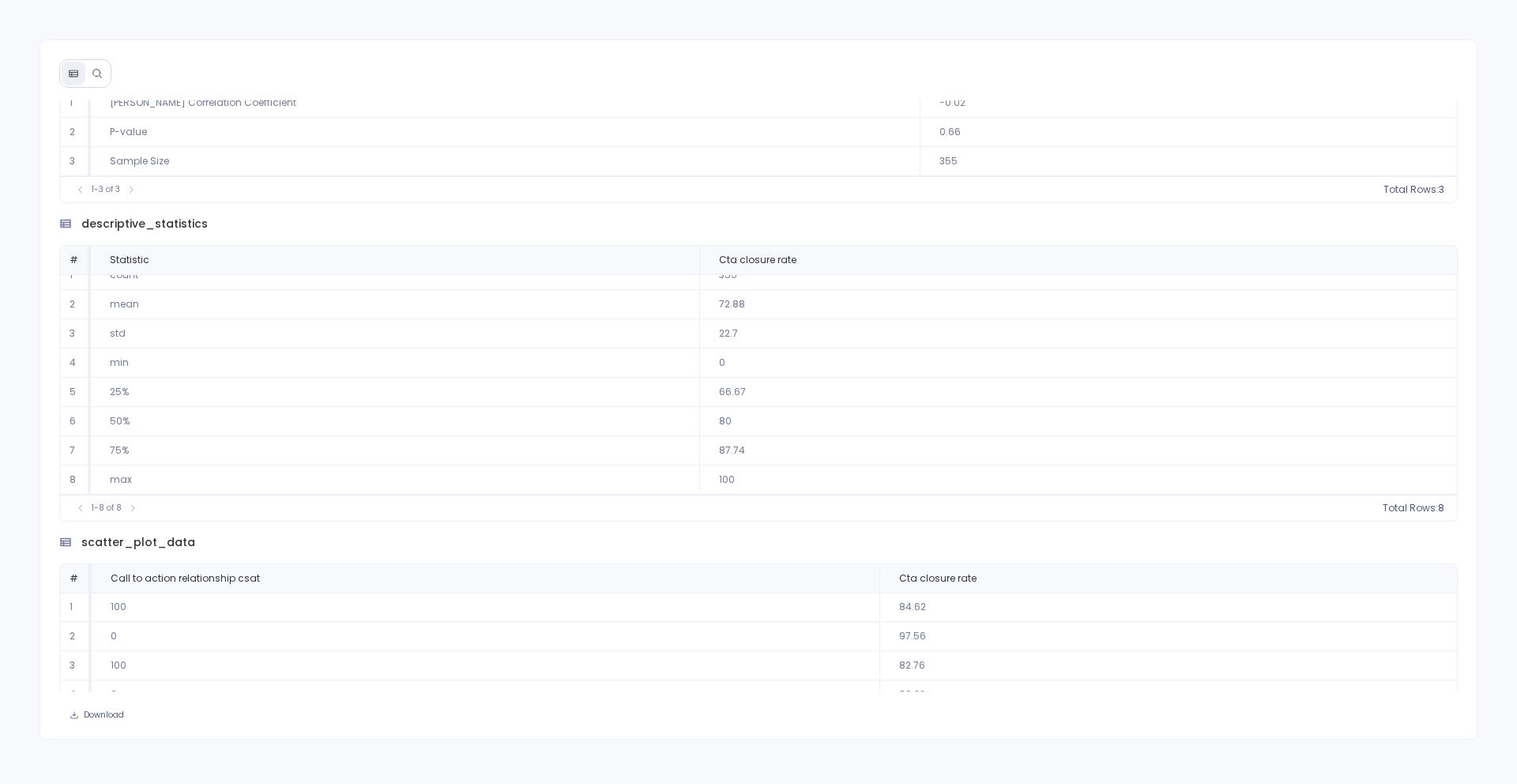
scroll to position [12, 0]
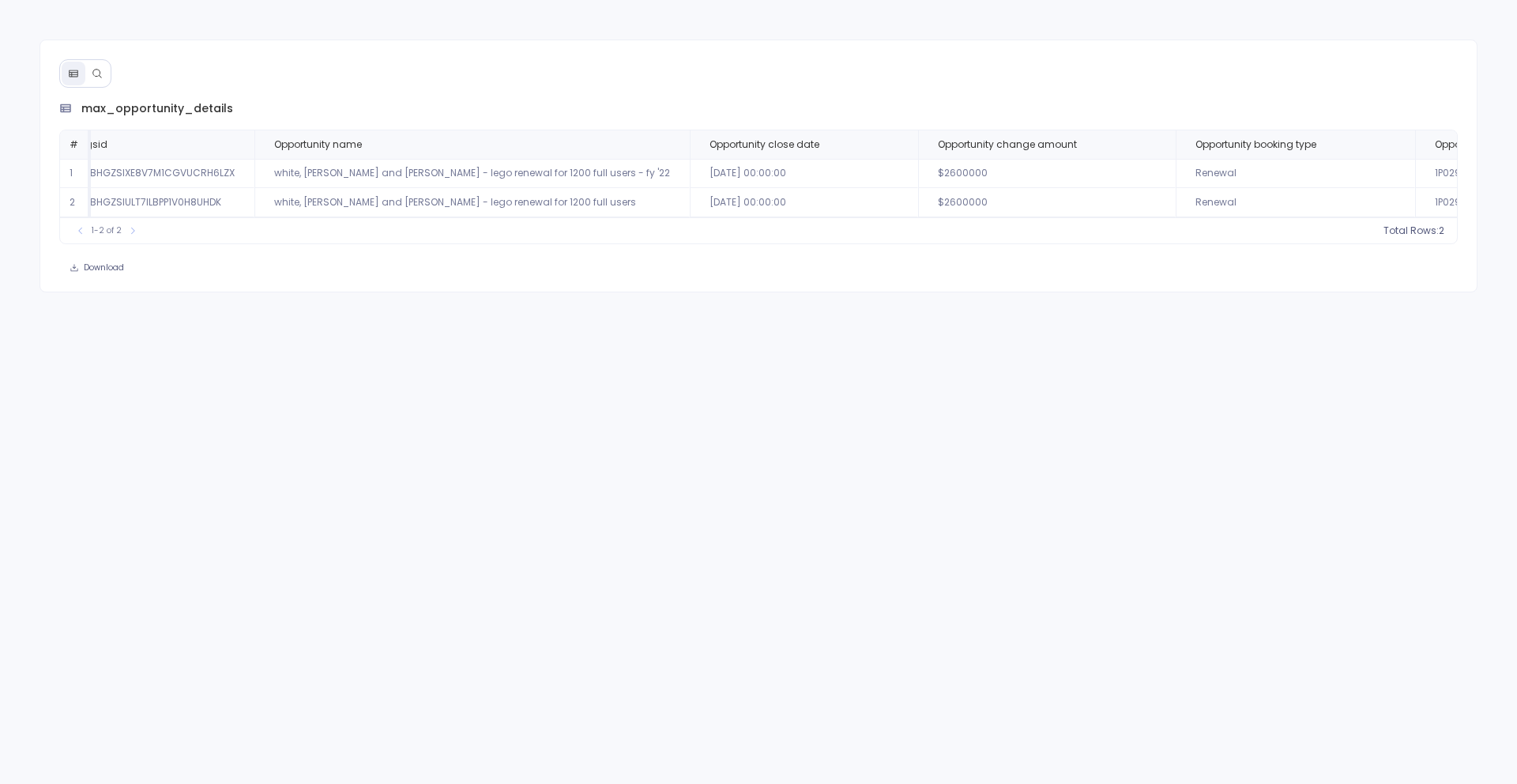
scroll to position [0, 49]
click at [90, 79] on button at bounding box center [97, 73] width 23 height 23
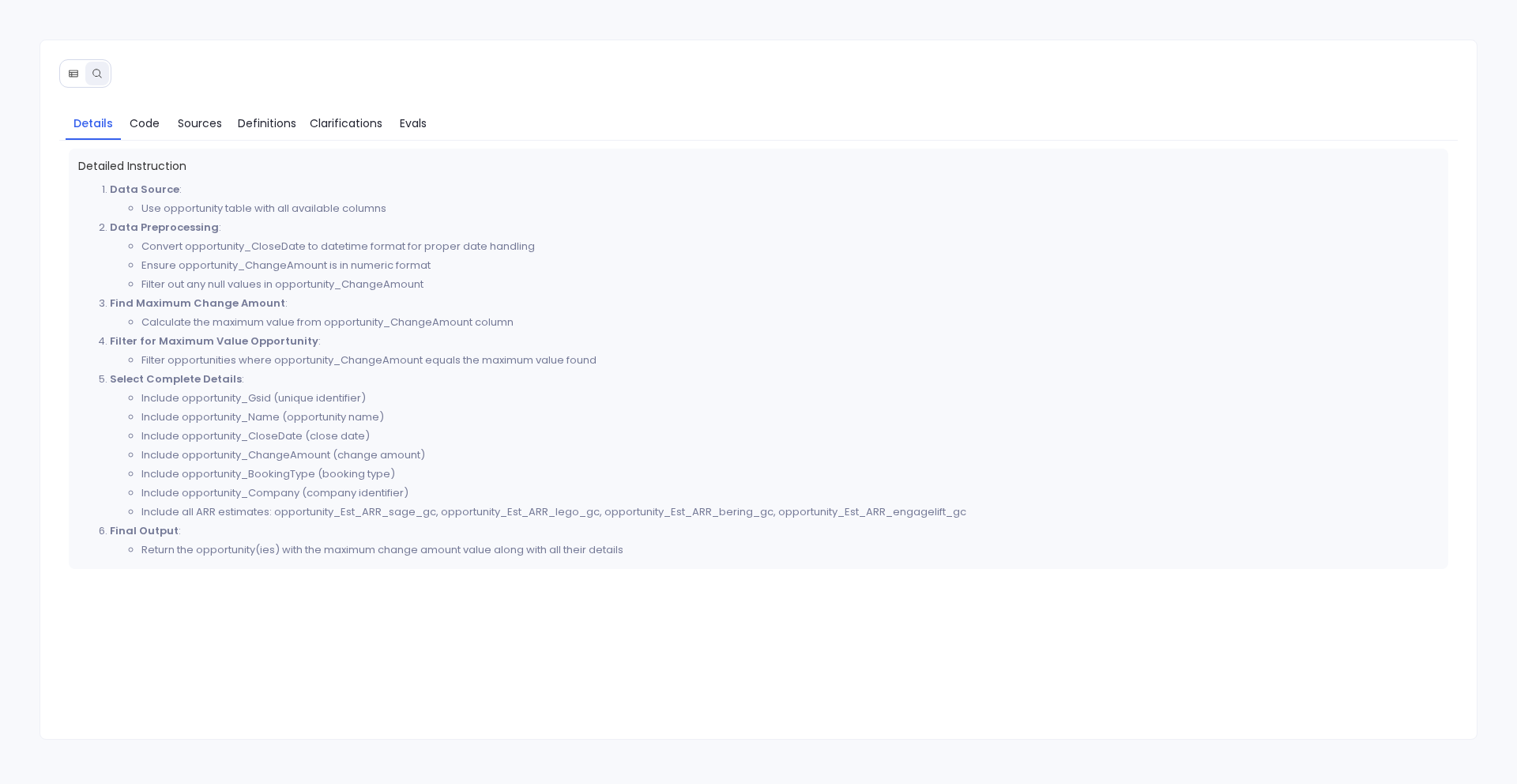
click at [73, 76] on icon at bounding box center [73, 73] width 9 height 7
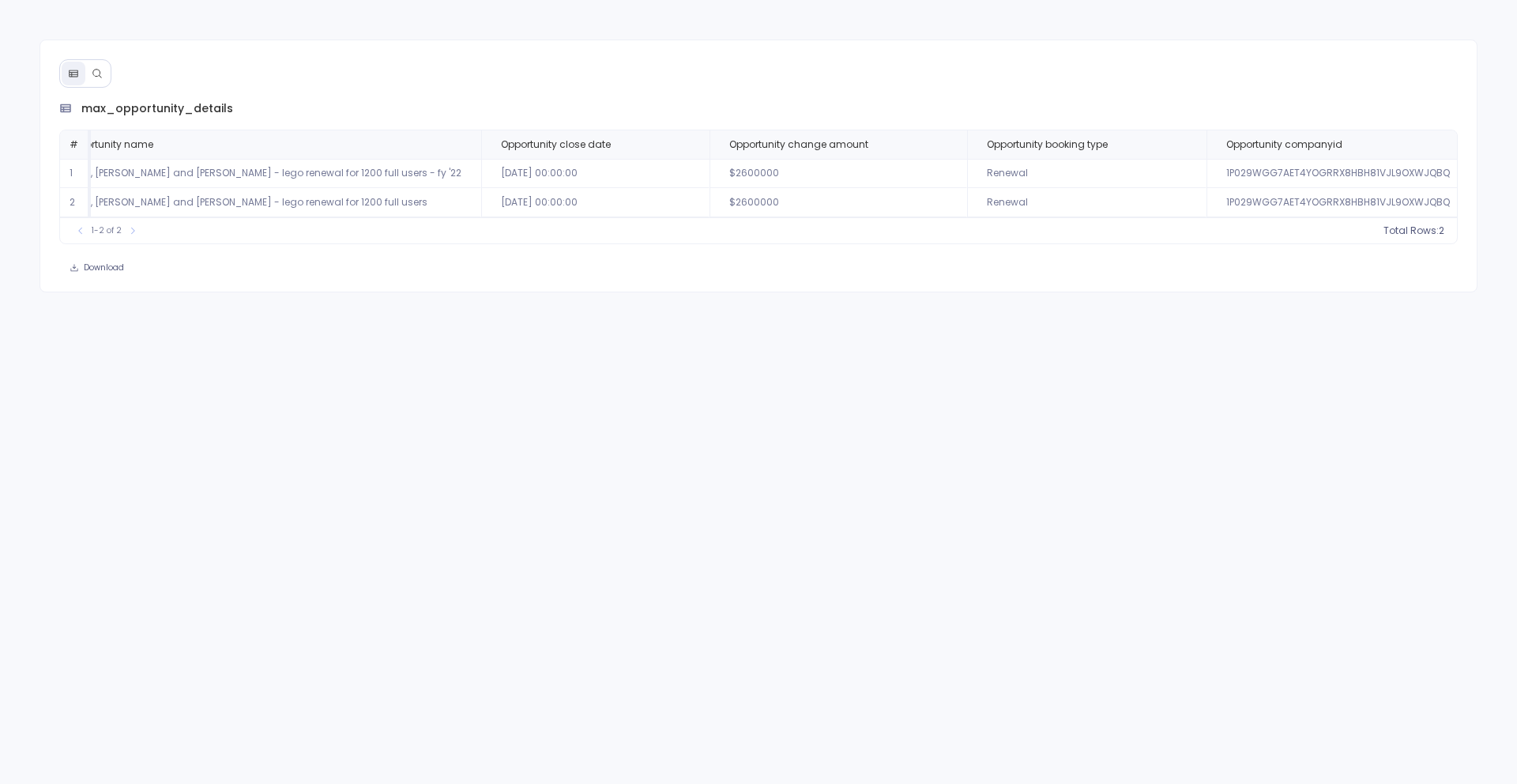
scroll to position [0, 569]
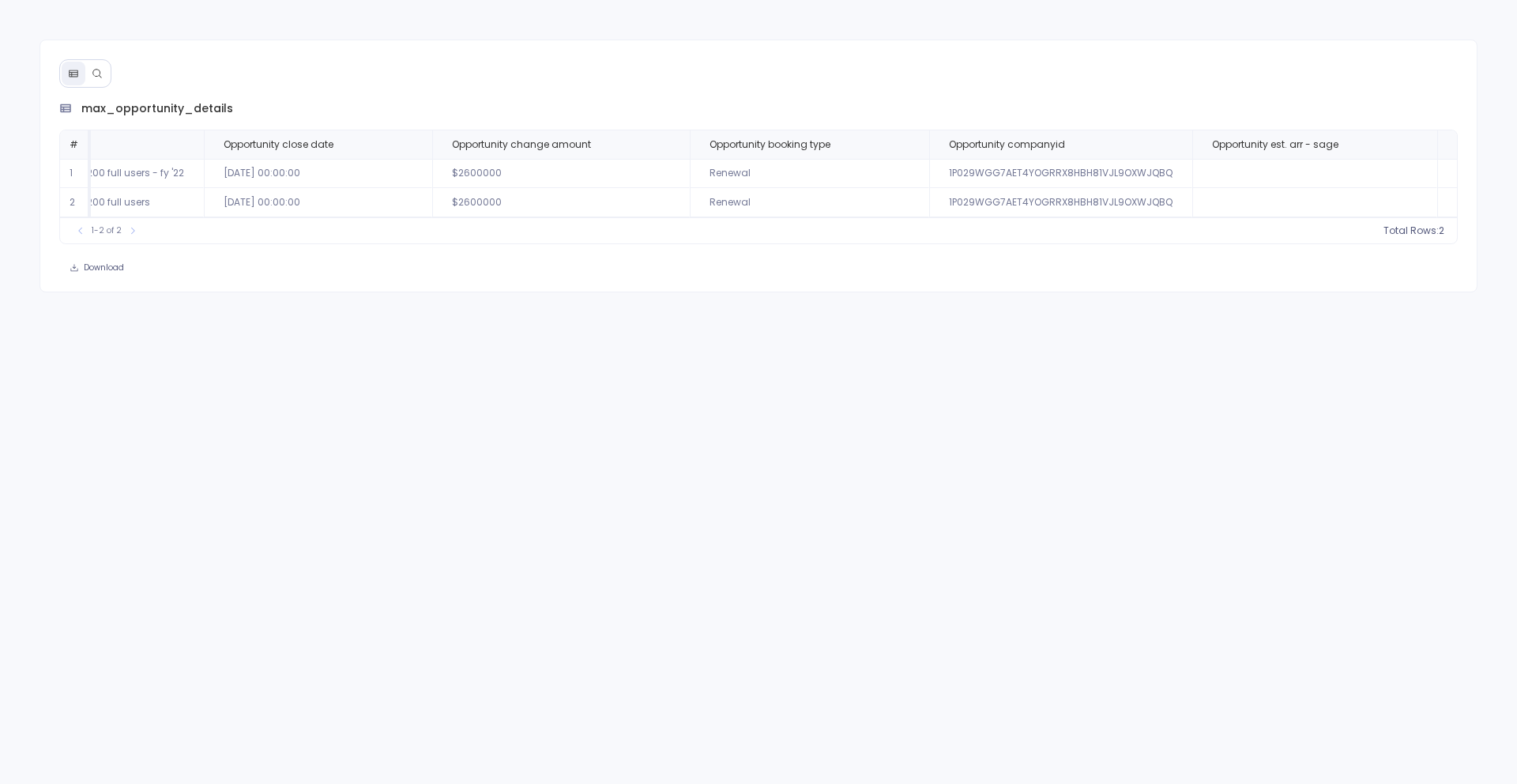
click at [98, 77] on icon at bounding box center [97, 73] width 11 height 11
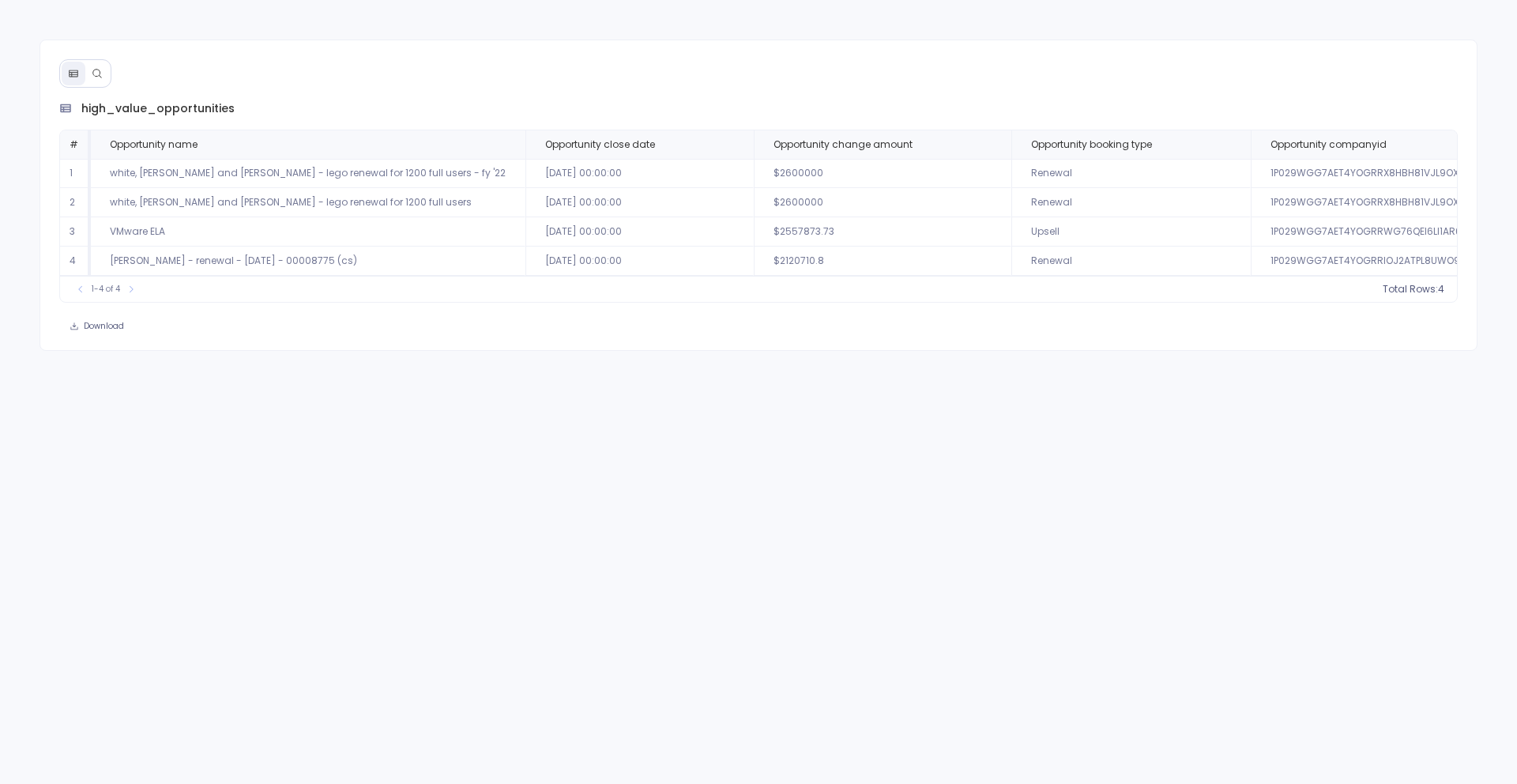
click at [87, 79] on button at bounding box center [97, 73] width 23 height 23
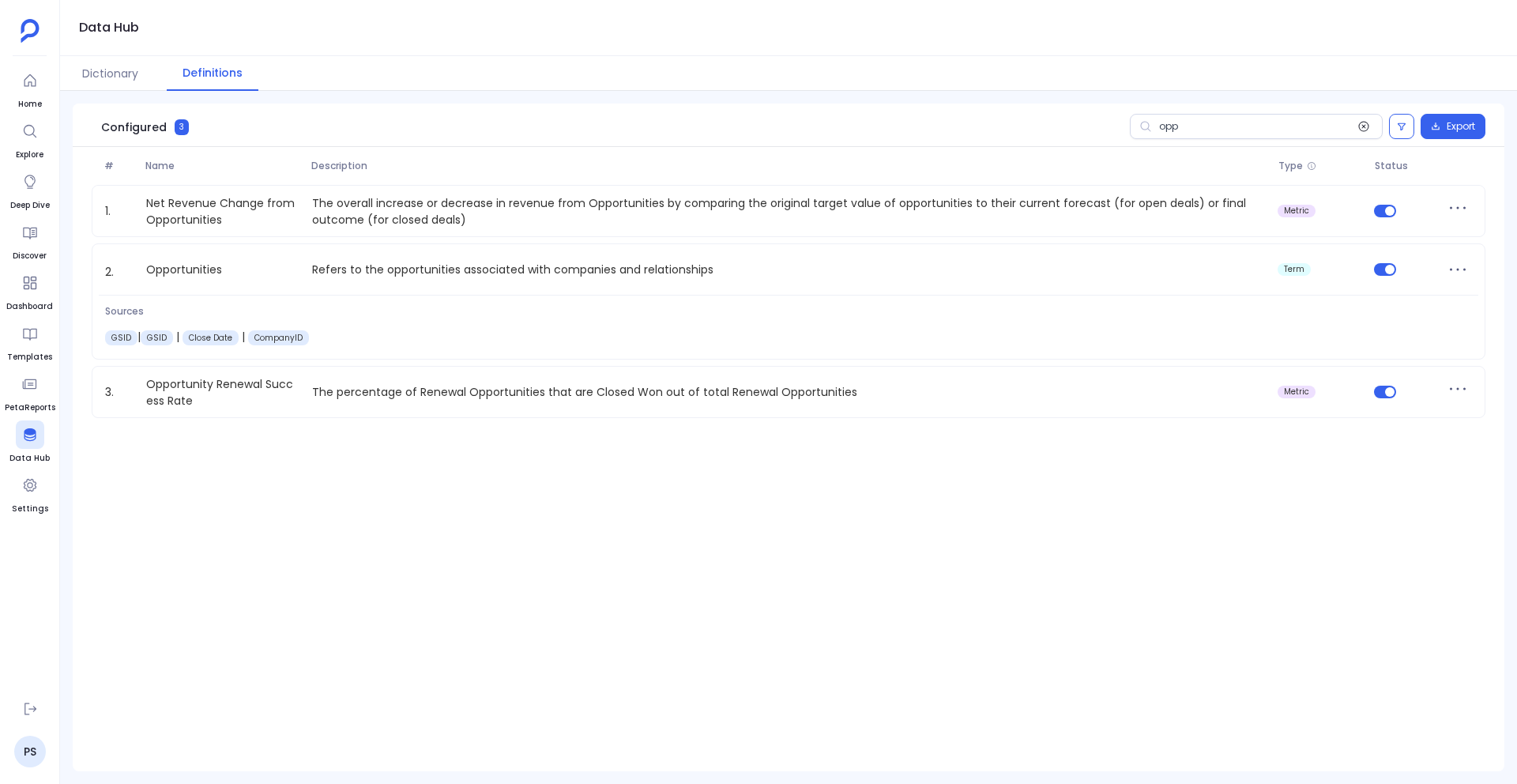
click at [1364, 130] on icon at bounding box center [1364, 126] width 13 height 13
click at [1364, 130] on input "opp" at bounding box center [1256, 126] width 253 height 25
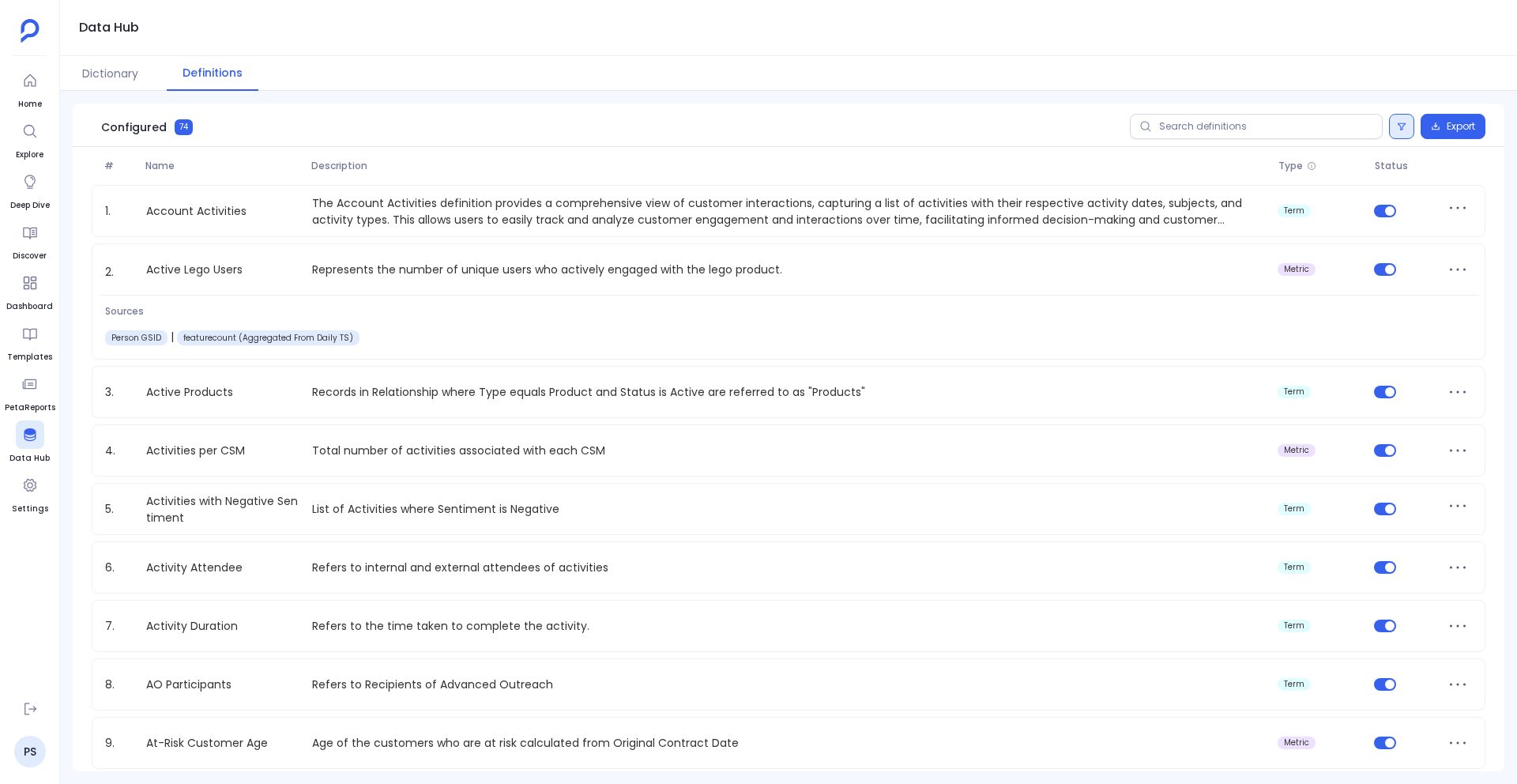
click at [1409, 129] on button at bounding box center [1401, 126] width 25 height 25
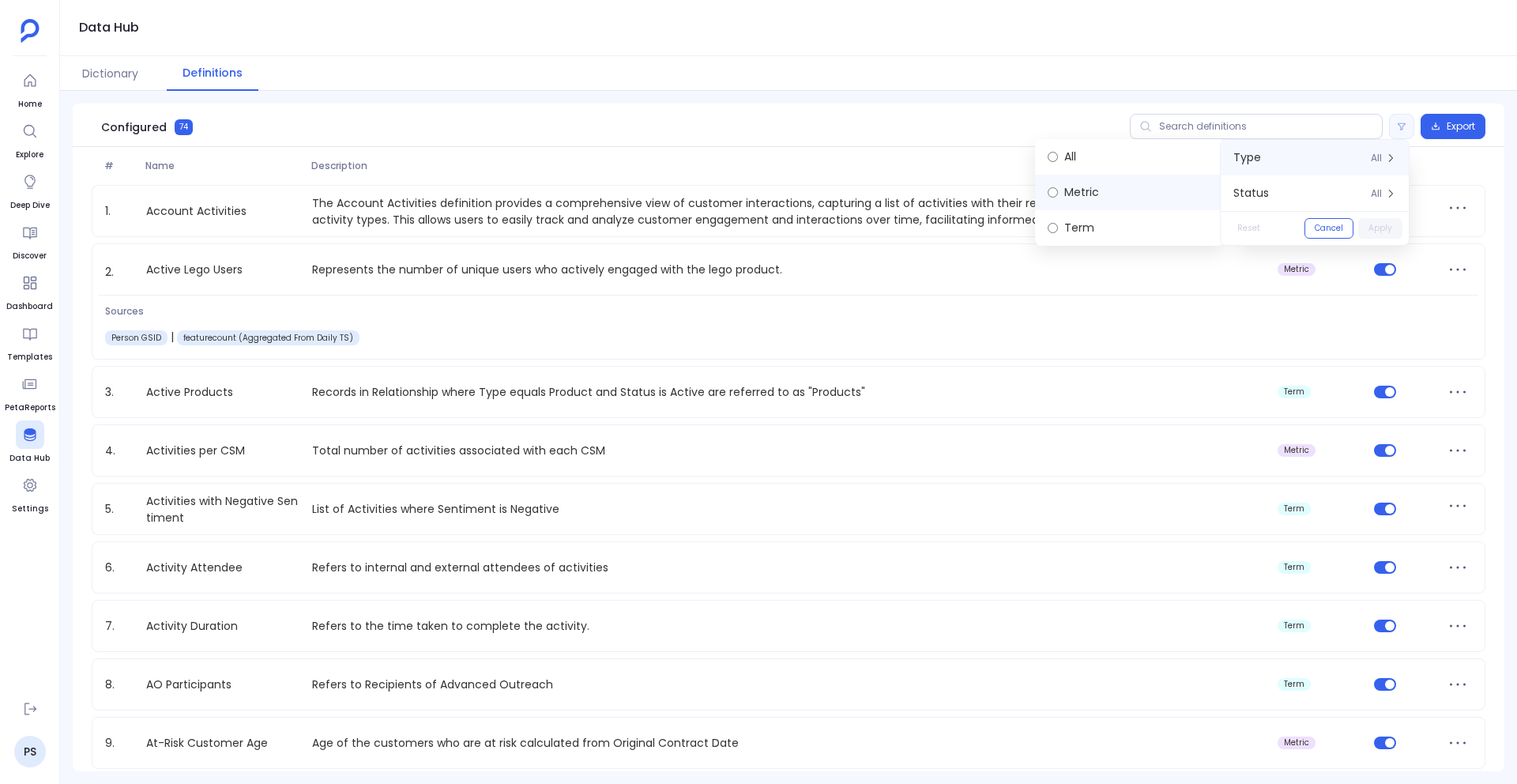
click at [1053, 200] on label "Metric" at bounding box center [1130, 193] width 190 height 36
click at [1380, 227] on button "Apply" at bounding box center [1380, 228] width 44 height 21
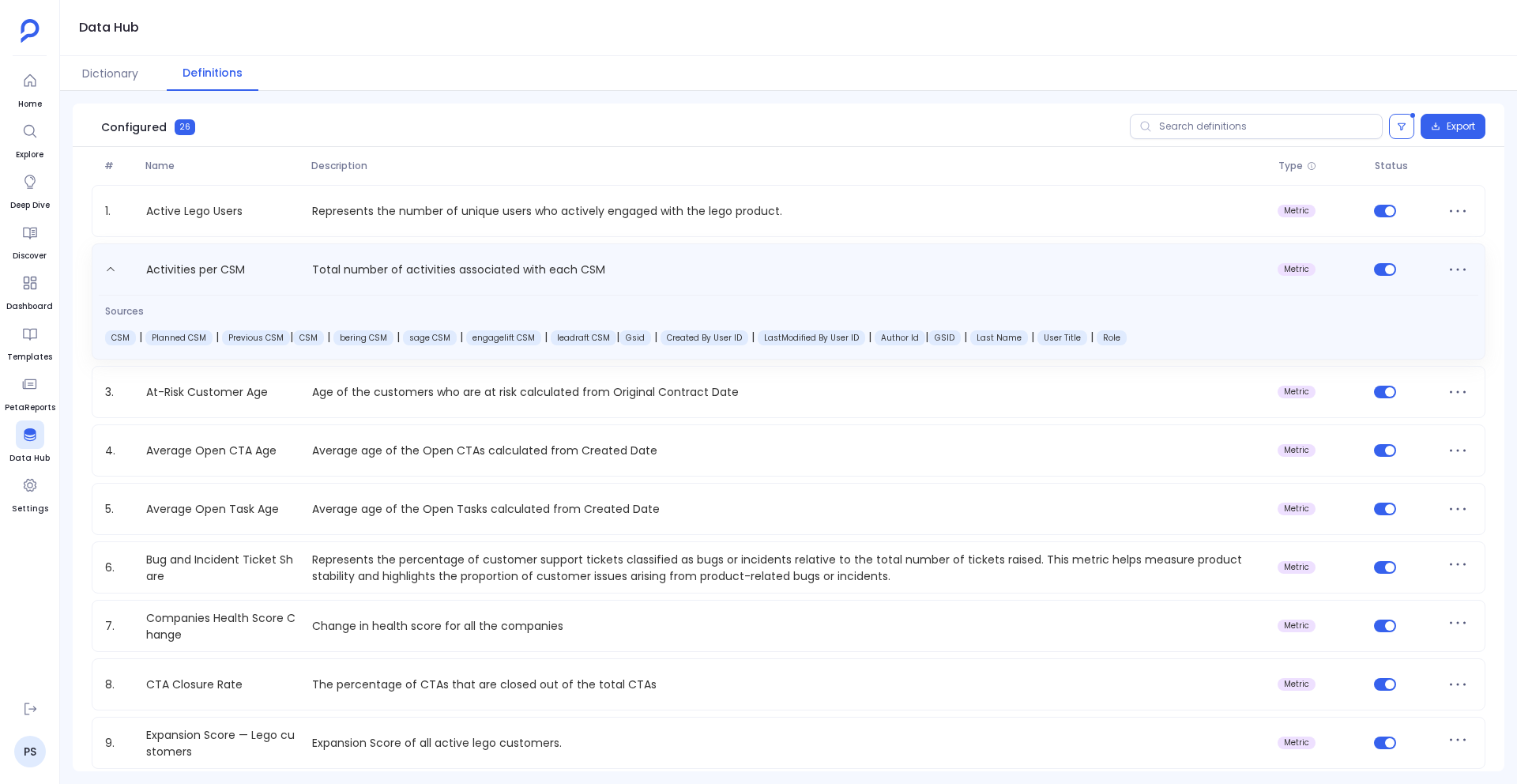
click at [564, 275] on p "Total number of activities associated with each CSM" at bounding box center [789, 272] width 966 height 25
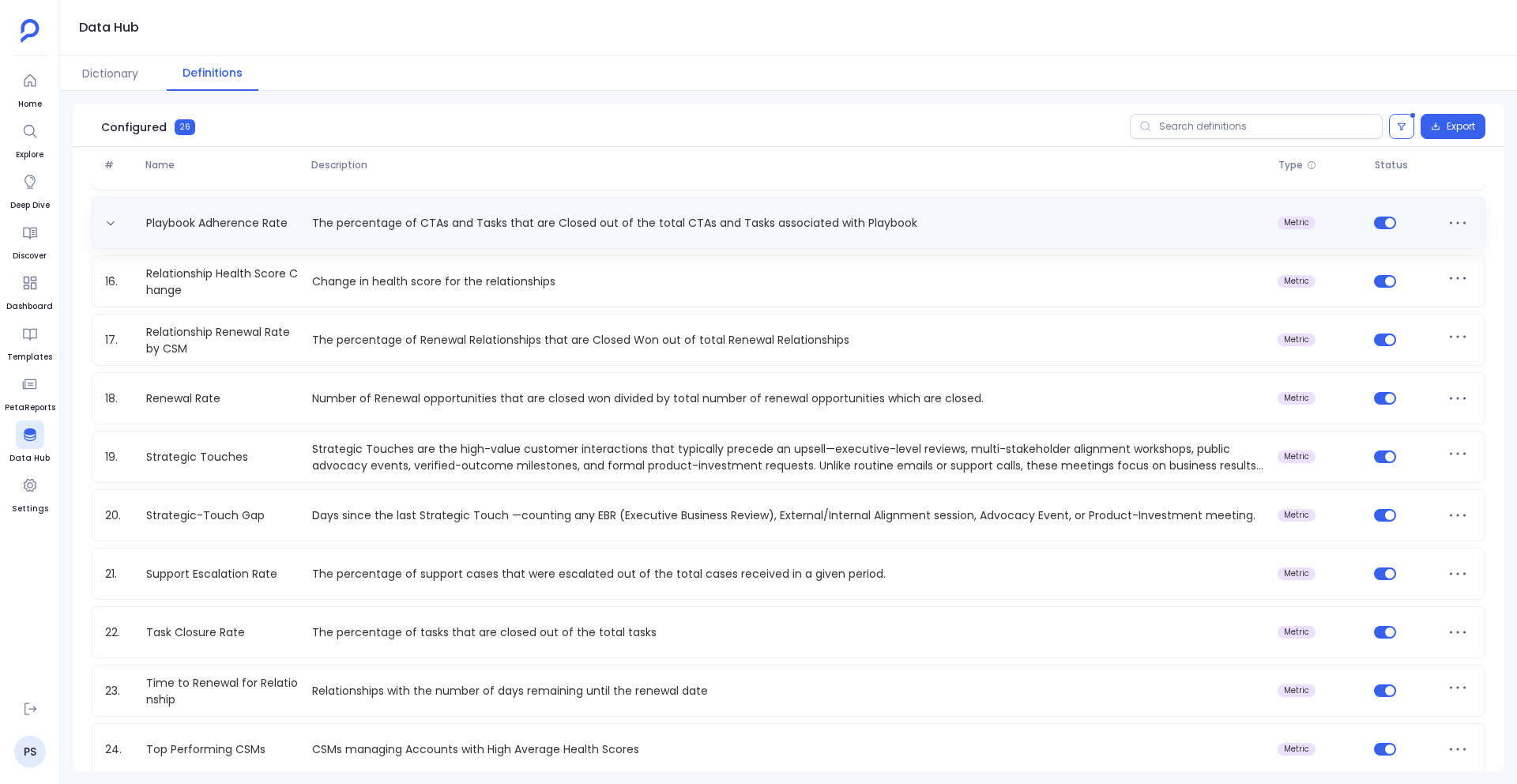
scroll to position [811, 0]
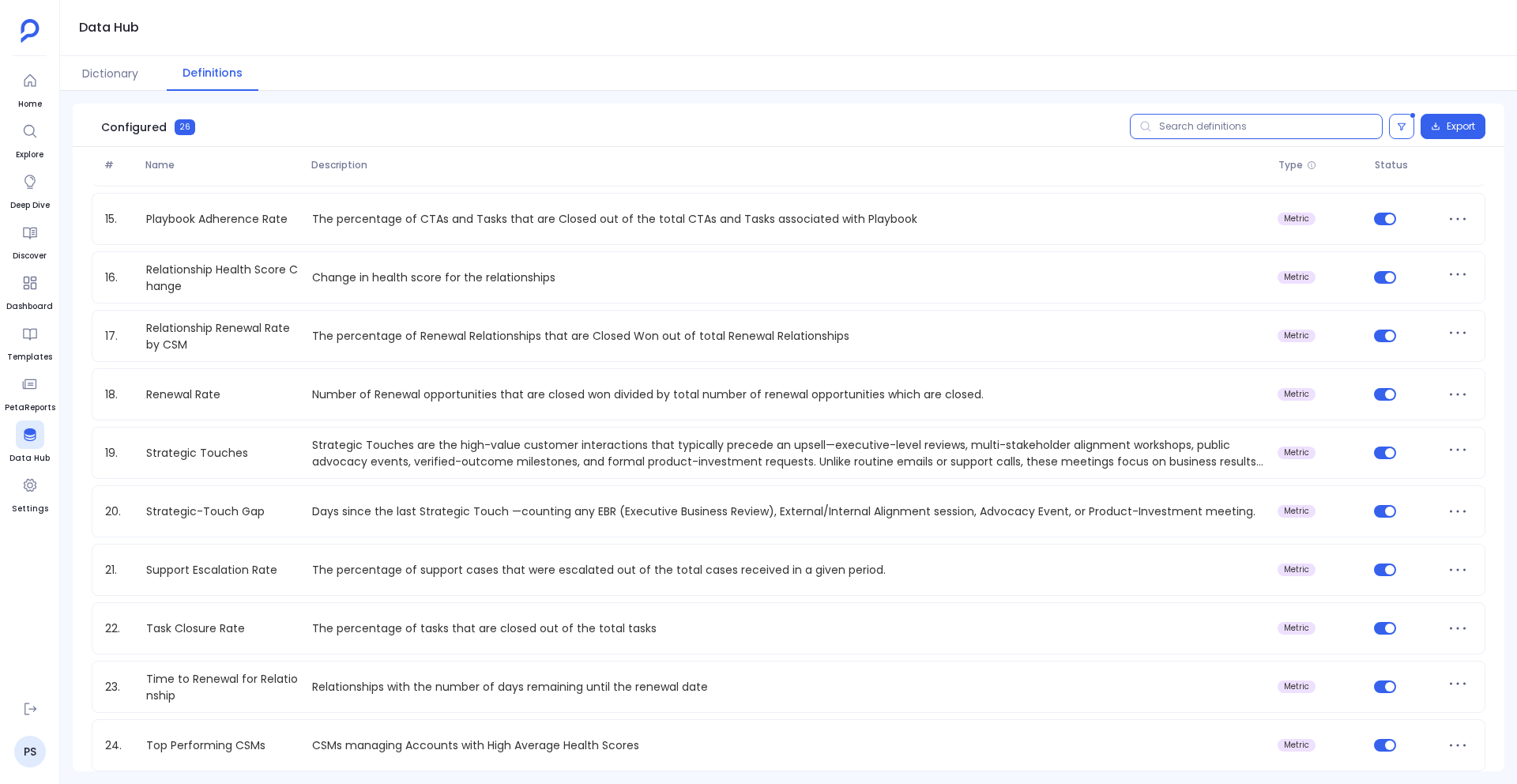
click at [1212, 126] on input "text" at bounding box center [1256, 126] width 253 height 25
paste input "CSSC"
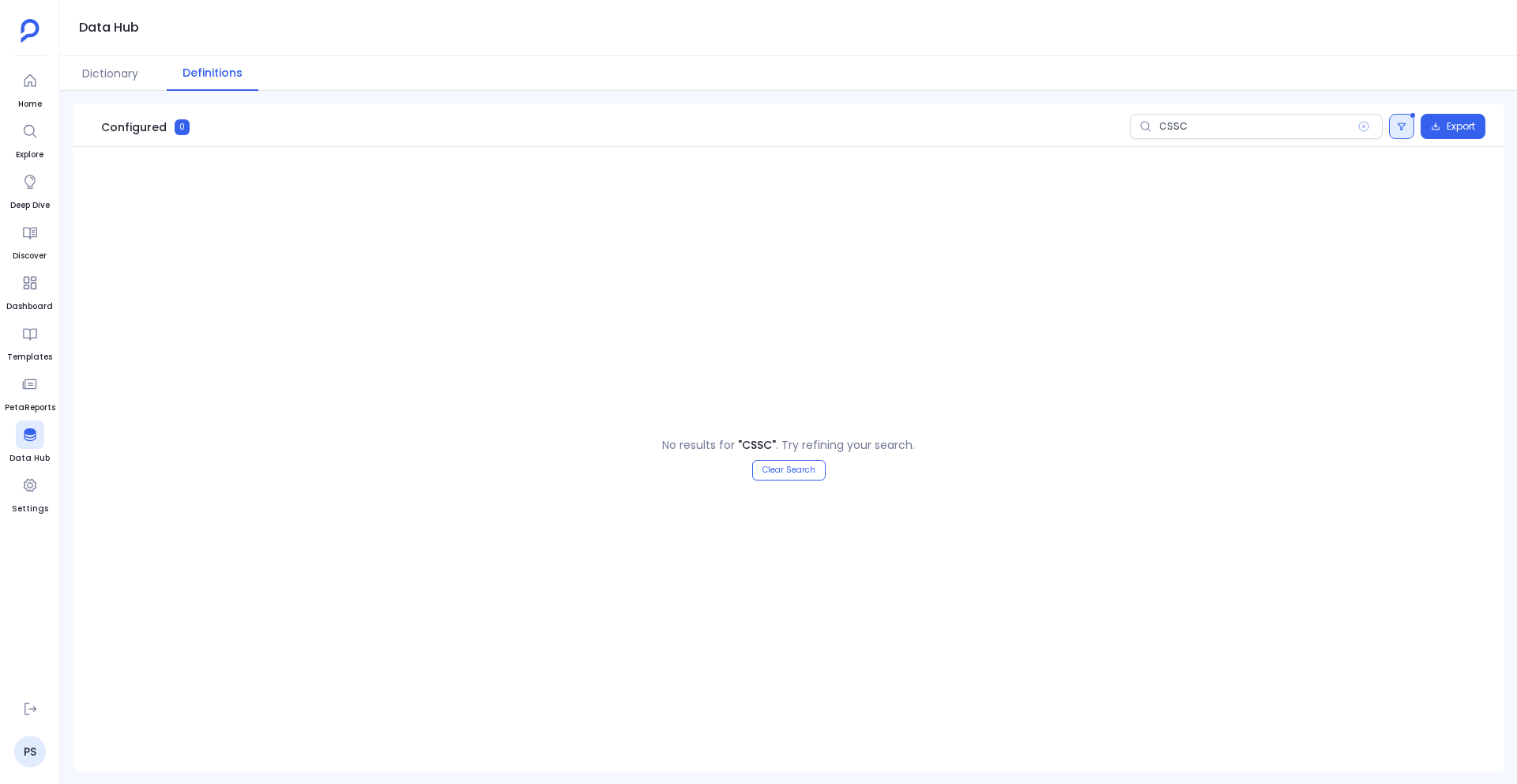
click at [1409, 120] on button at bounding box center [1401, 126] width 25 height 25
click at [1260, 229] on button "Reset" at bounding box center [1253, 228] width 44 height 21
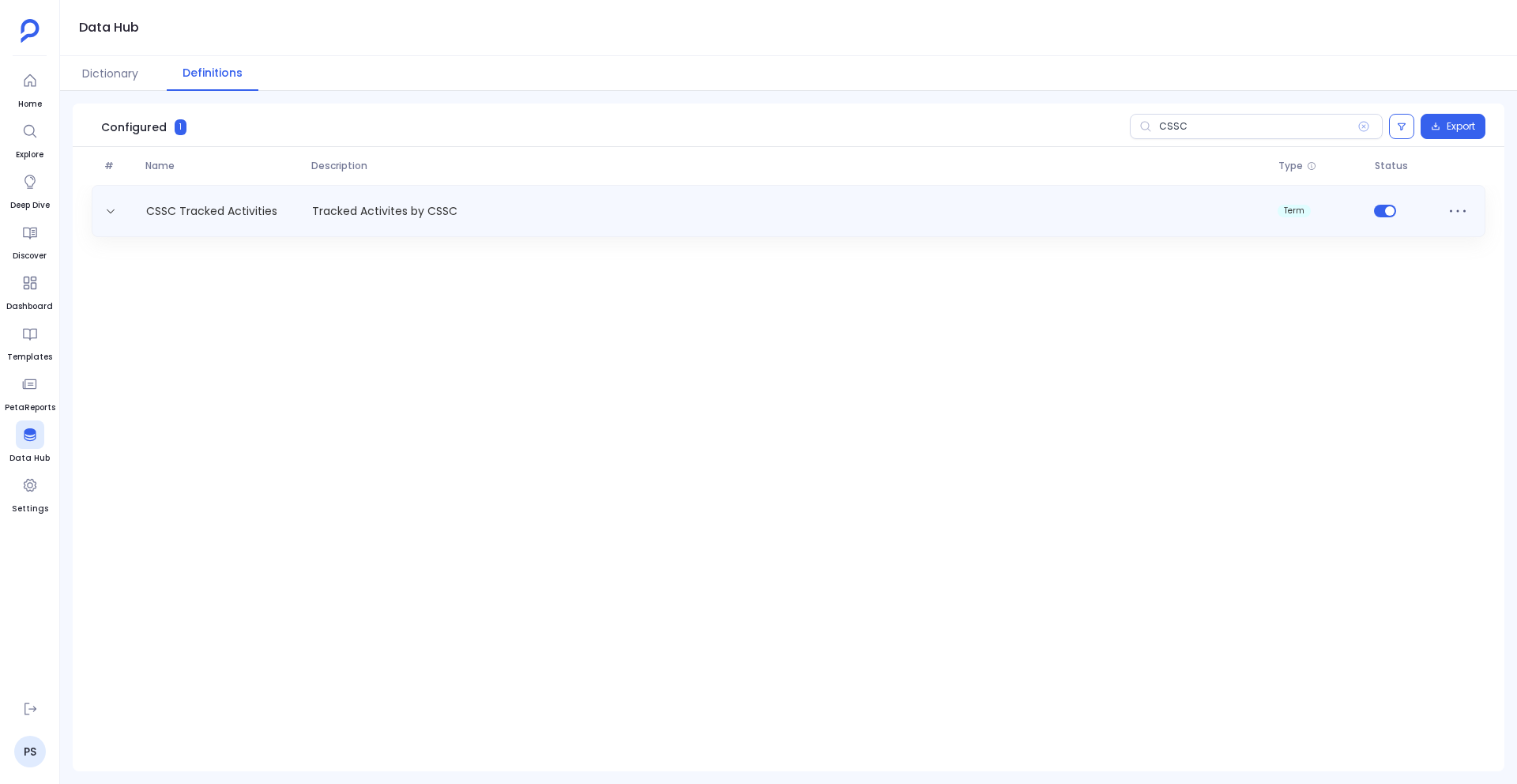
click at [538, 220] on div "CSSC Tracked Activities Tracked Activites by CSSC term" at bounding box center [789, 211] width 1380 height 25
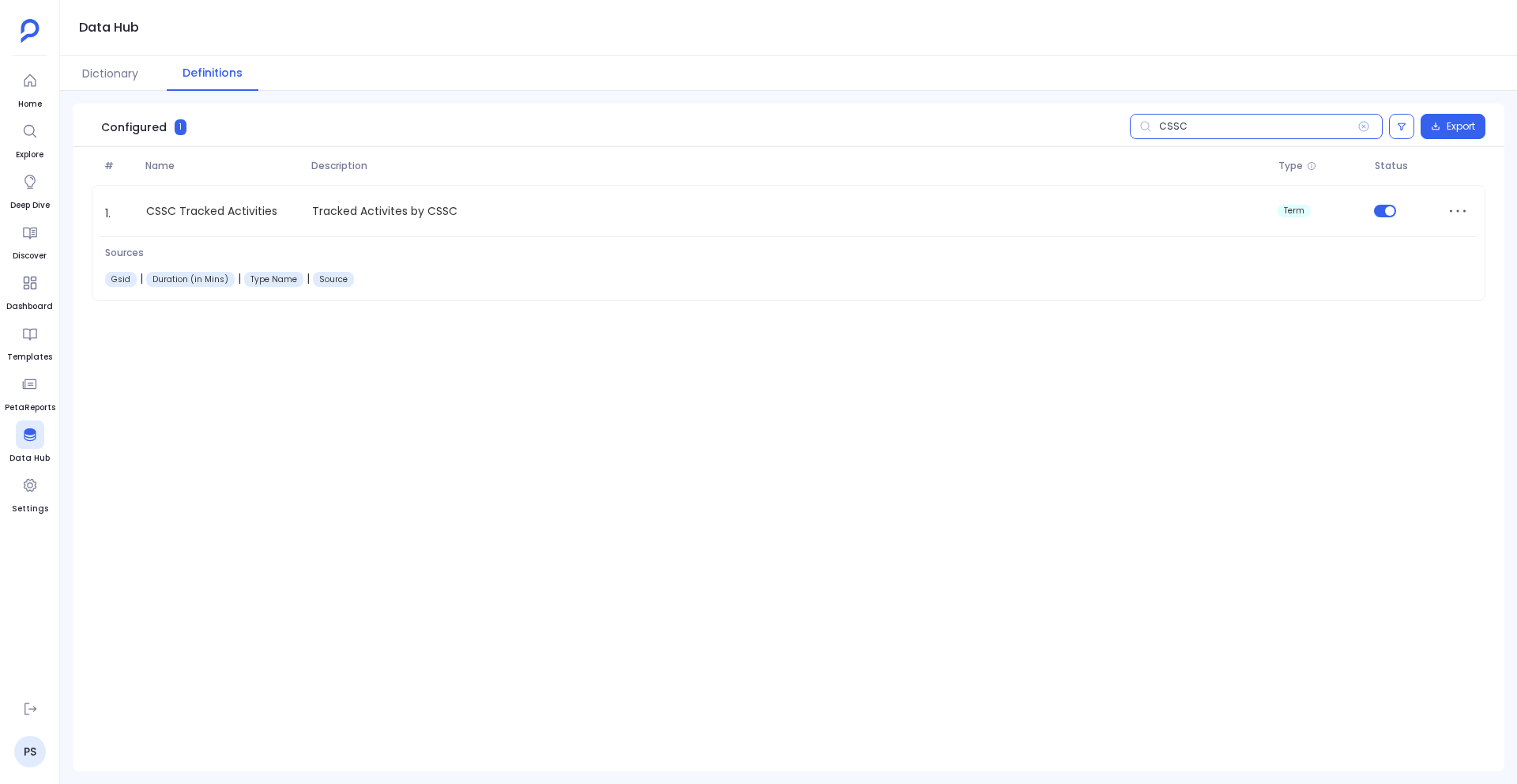
click at [1177, 131] on input "CSSC" at bounding box center [1256, 126] width 253 height 25
paste input "onfiguration"
type input "Configuration"
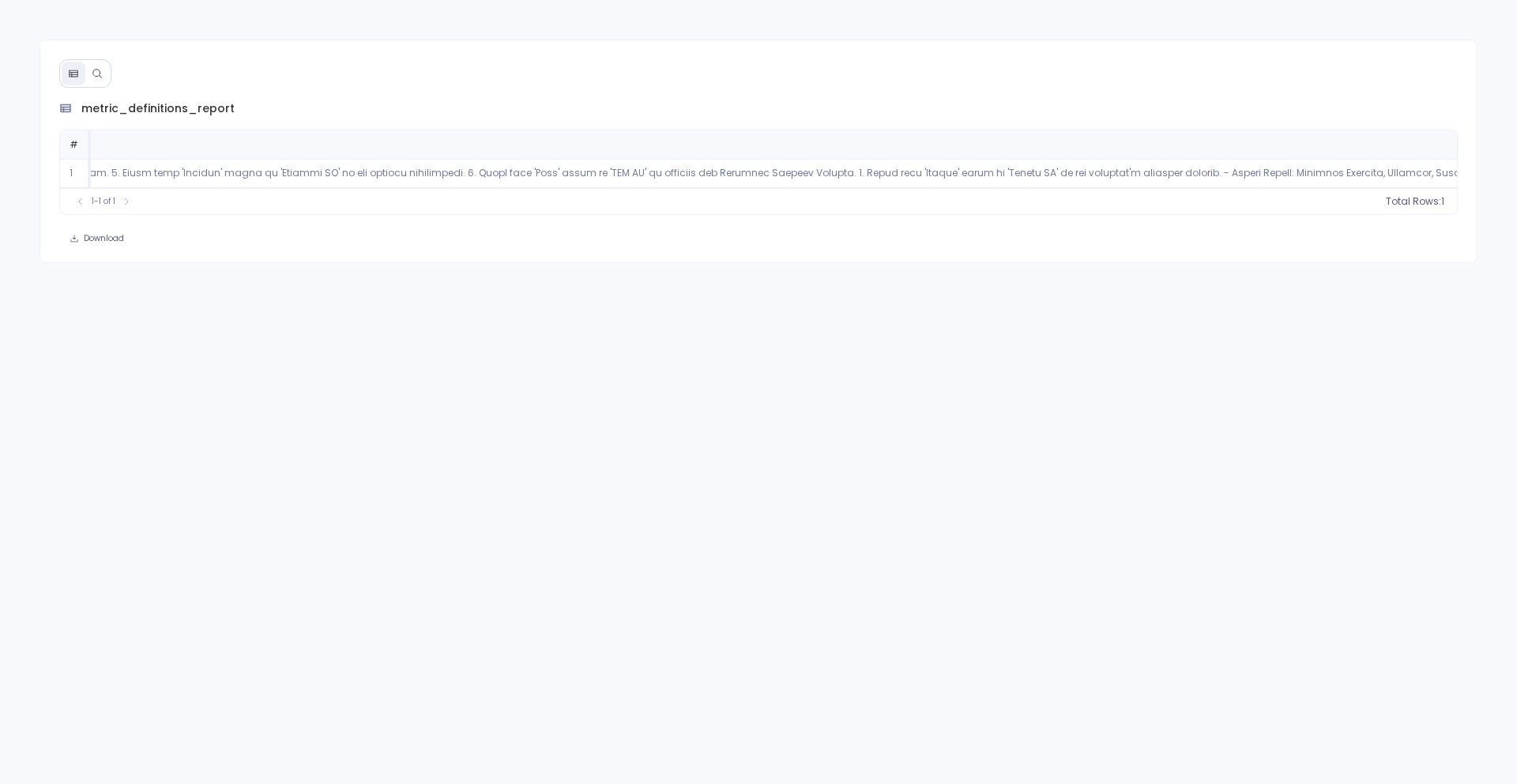
scroll to position [0, 2688]
click at [97, 86] on div at bounding box center [85, 73] width 52 height 29
click at [96, 73] on icon at bounding box center [97, 73] width 11 height 11
click at [99, 70] on icon at bounding box center [97, 73] width 11 height 11
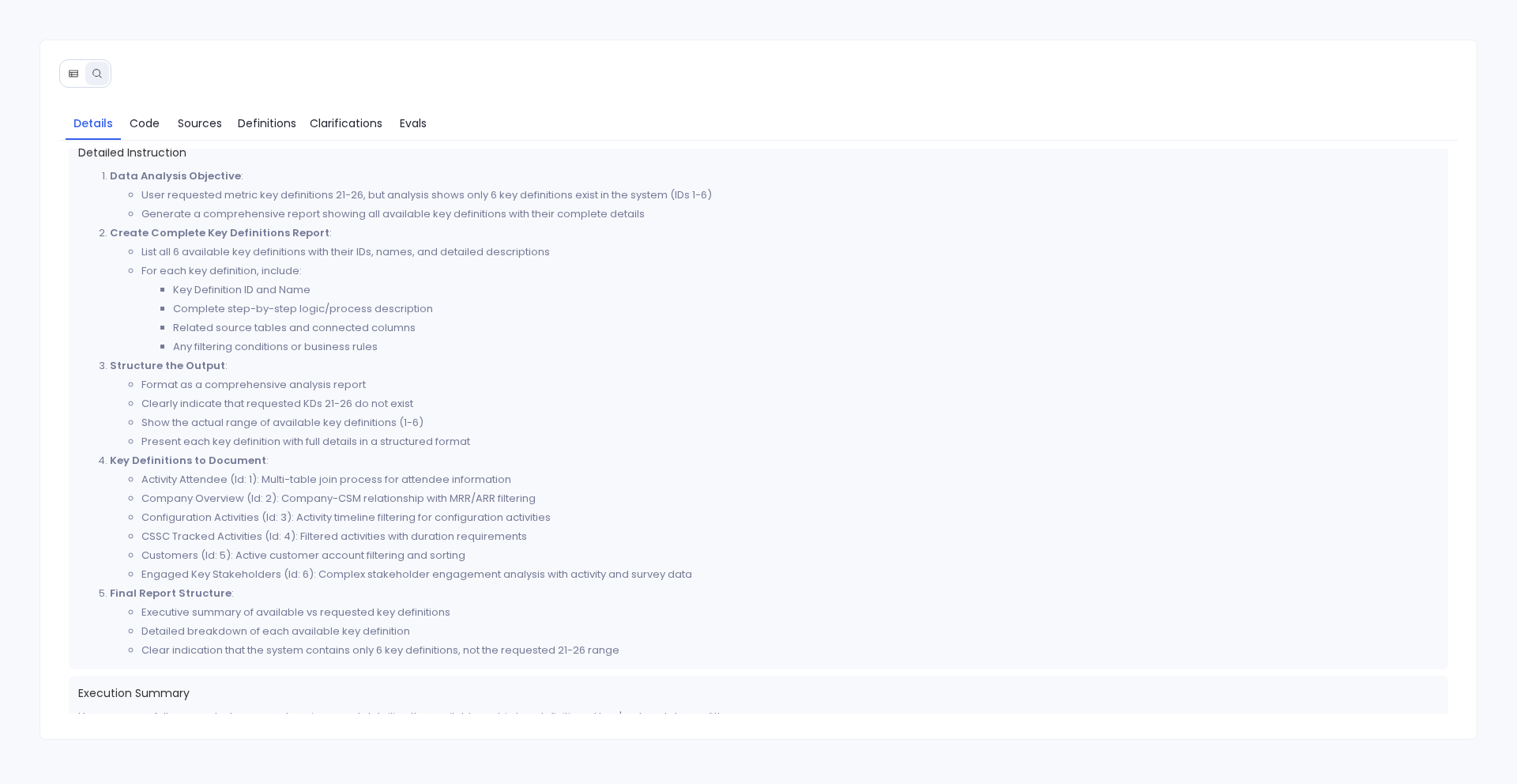
scroll to position [274, 0]
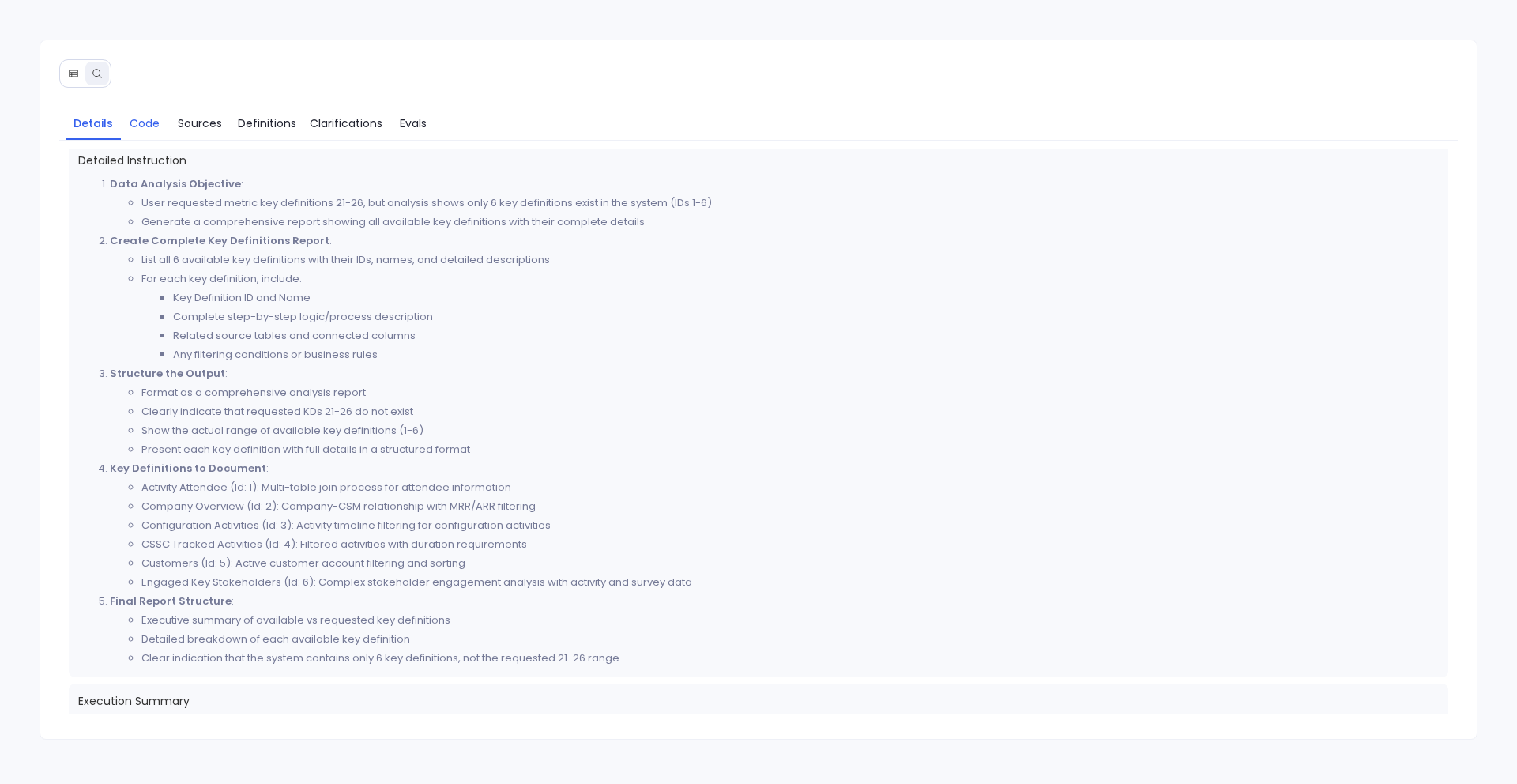
click at [151, 124] on span "Code" at bounding box center [145, 123] width 30 height 17
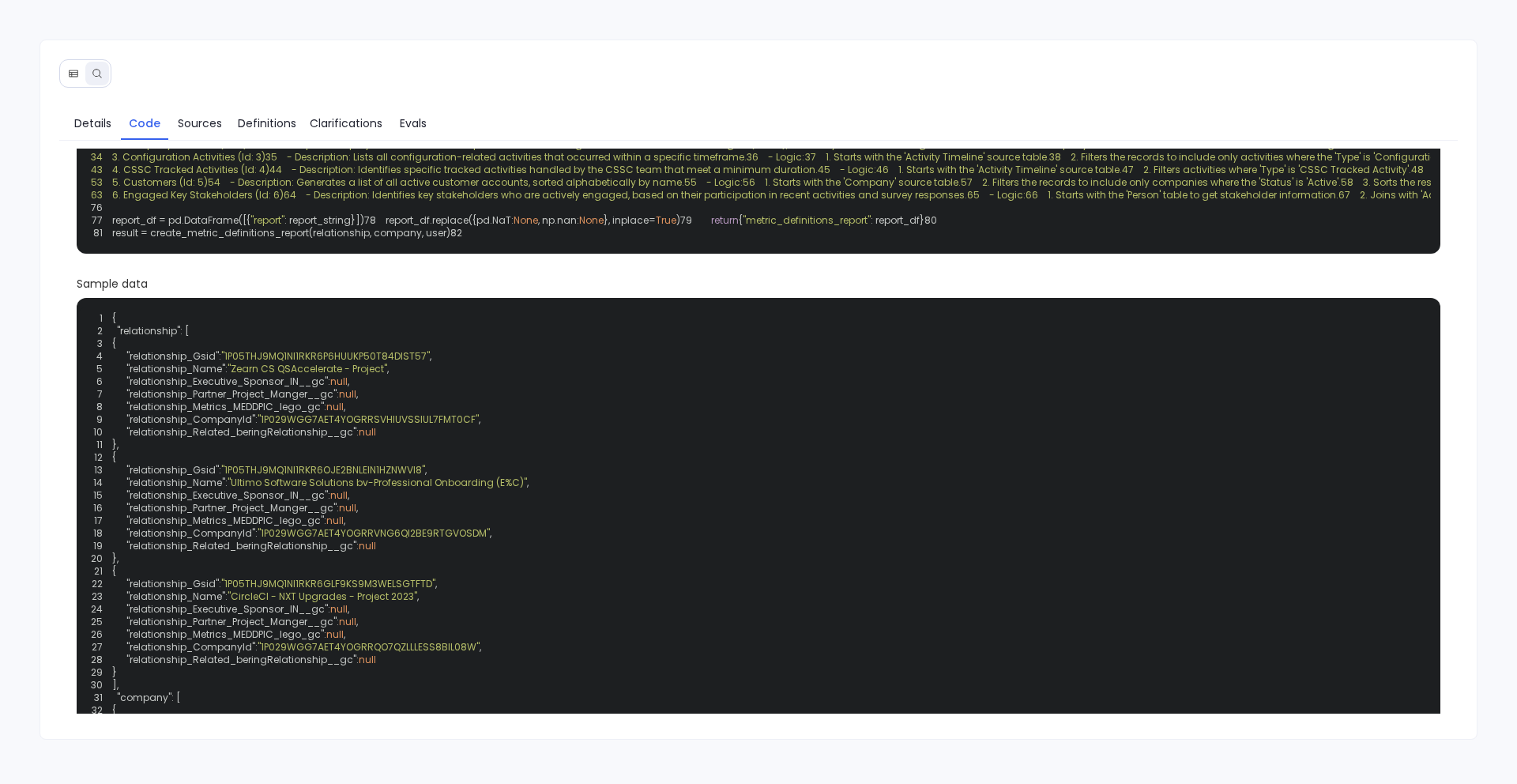
scroll to position [0, 0]
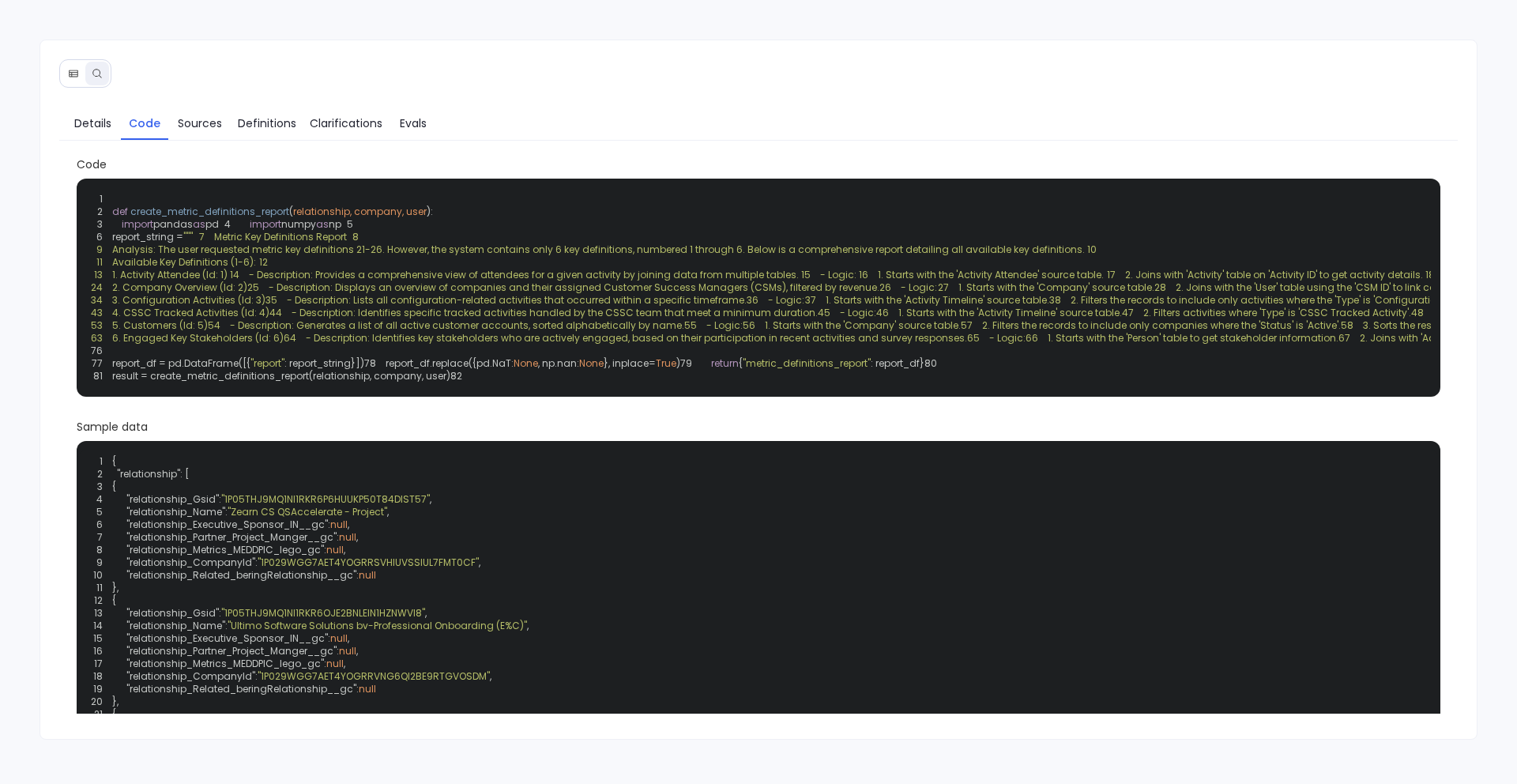
click at [71, 75] on icon at bounding box center [73, 73] width 9 height 7
